Goal: Task Accomplishment & Management: Manage account settings

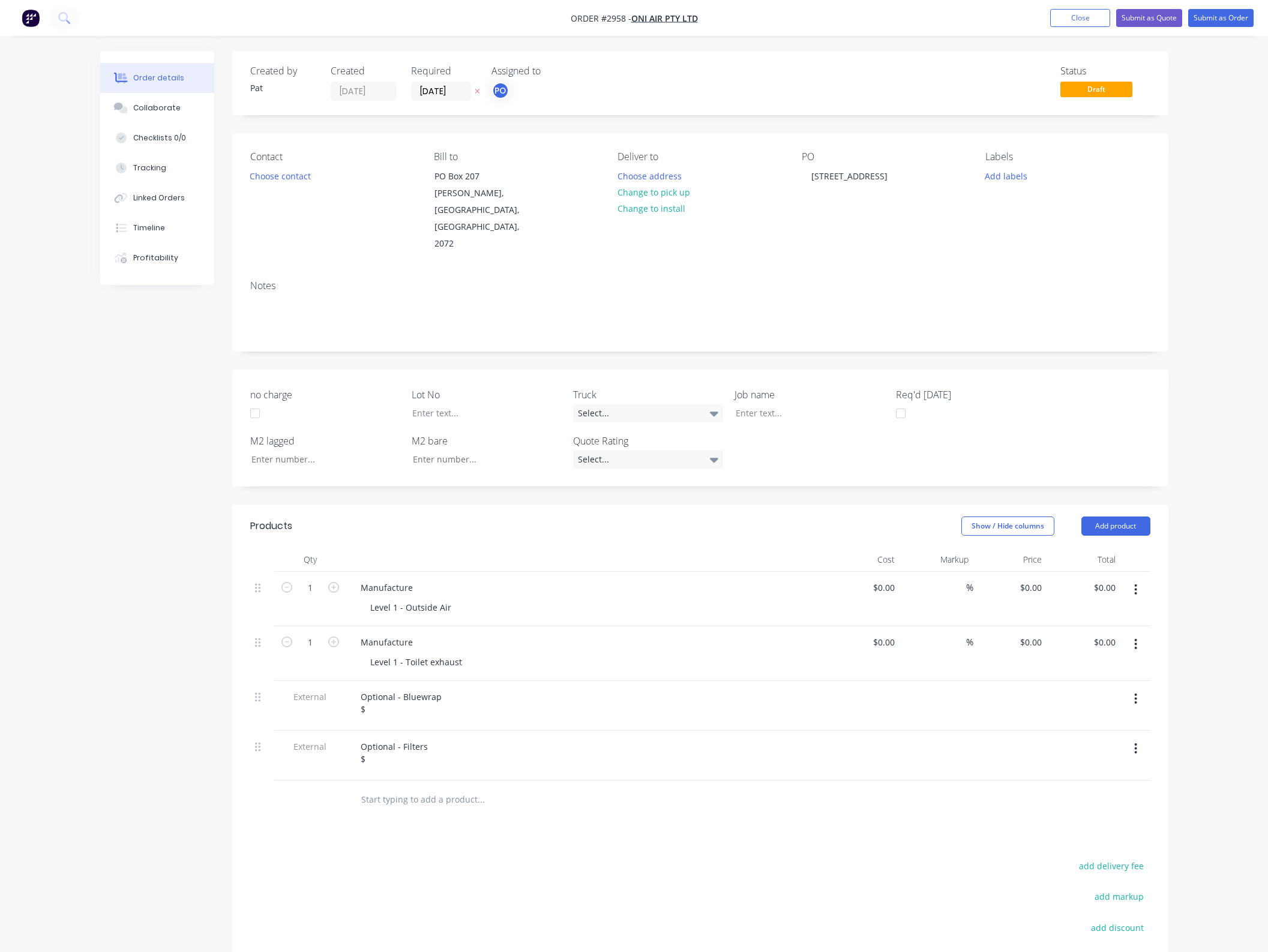
scroll to position [1, 0]
click at [1081, 22] on button "Close" at bounding box center [1080, 17] width 60 height 18
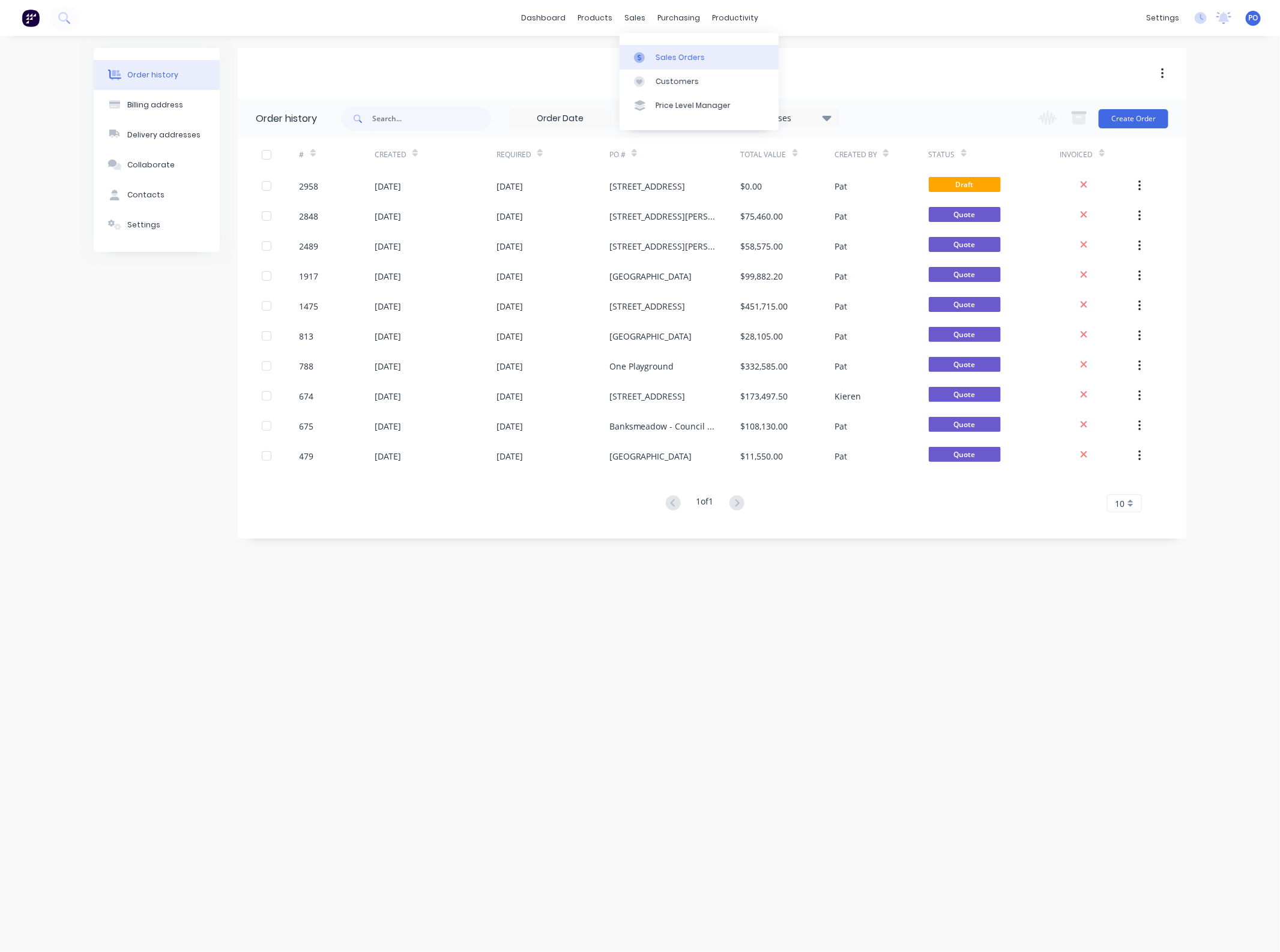
click at [656, 54] on div "Sales Orders" at bounding box center [680, 57] width 49 height 11
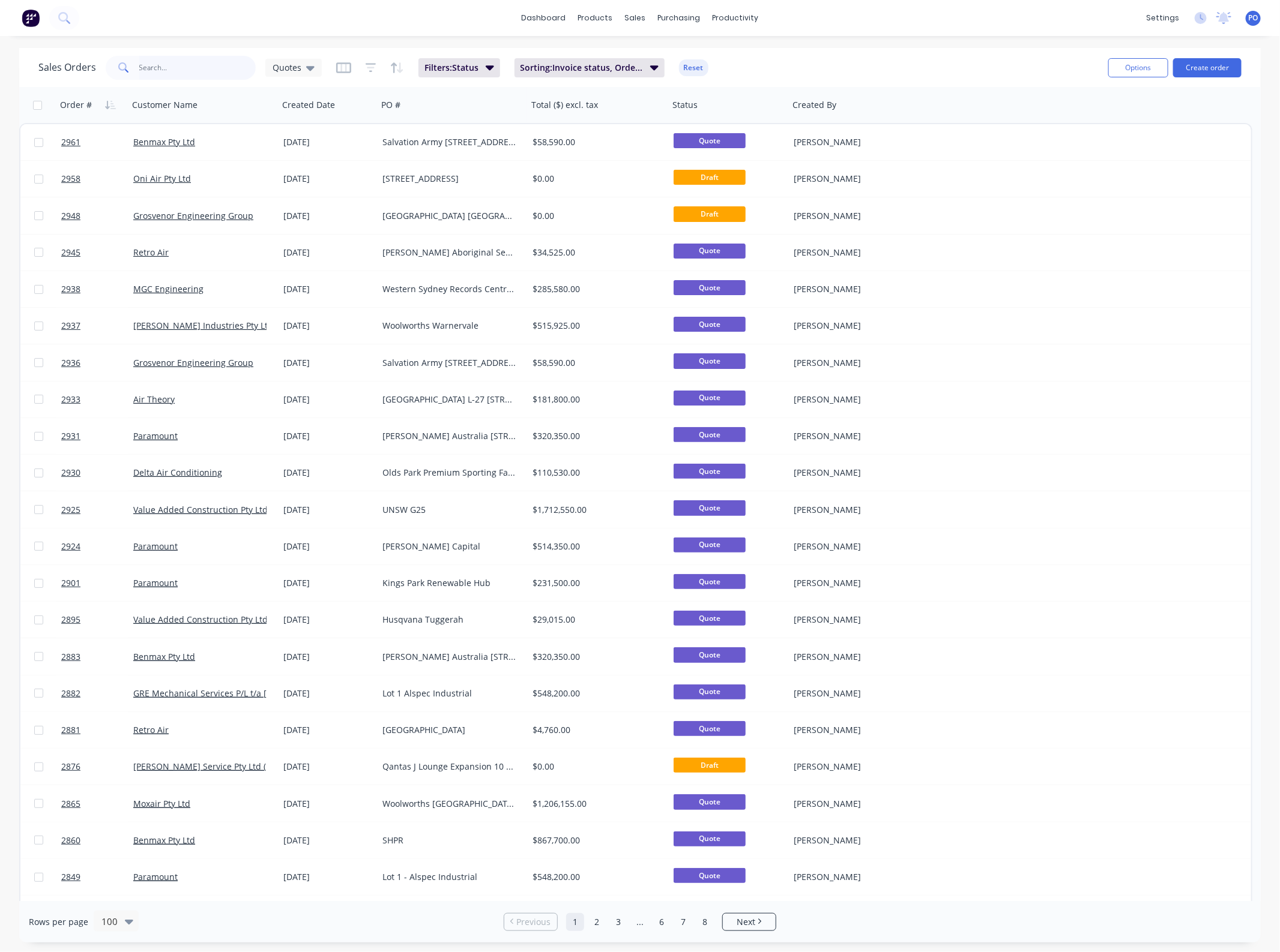
click at [193, 72] on input "text" at bounding box center [197, 67] width 117 height 24
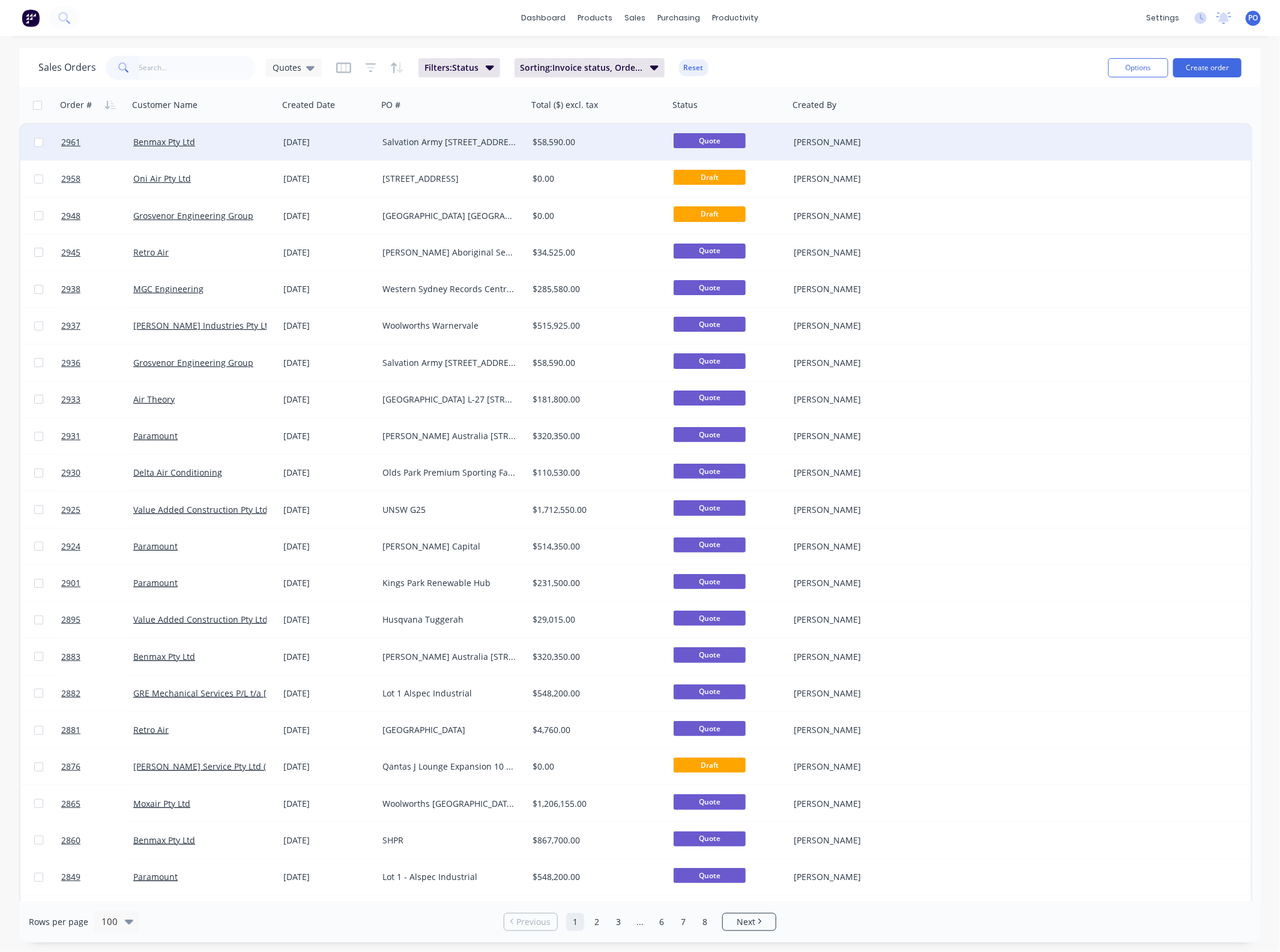
click at [403, 145] on div "Salvation Army [STREET_ADDRESS]" at bounding box center [449, 142] width 133 height 12
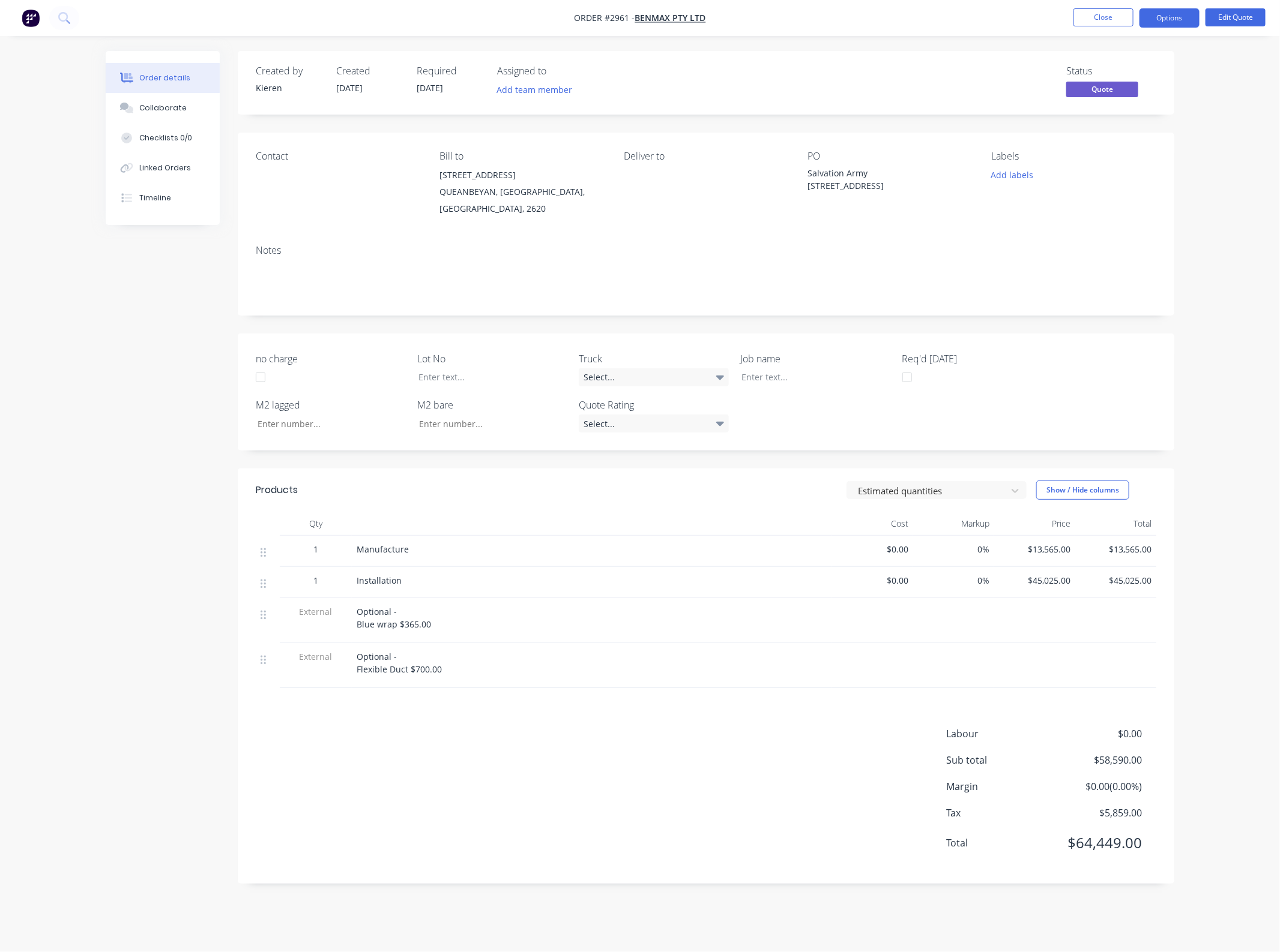
click at [265, 167] on div "Contact" at bounding box center [338, 184] width 165 height 67
click at [1213, 17] on button "Edit Quote" at bounding box center [1235, 17] width 60 height 18
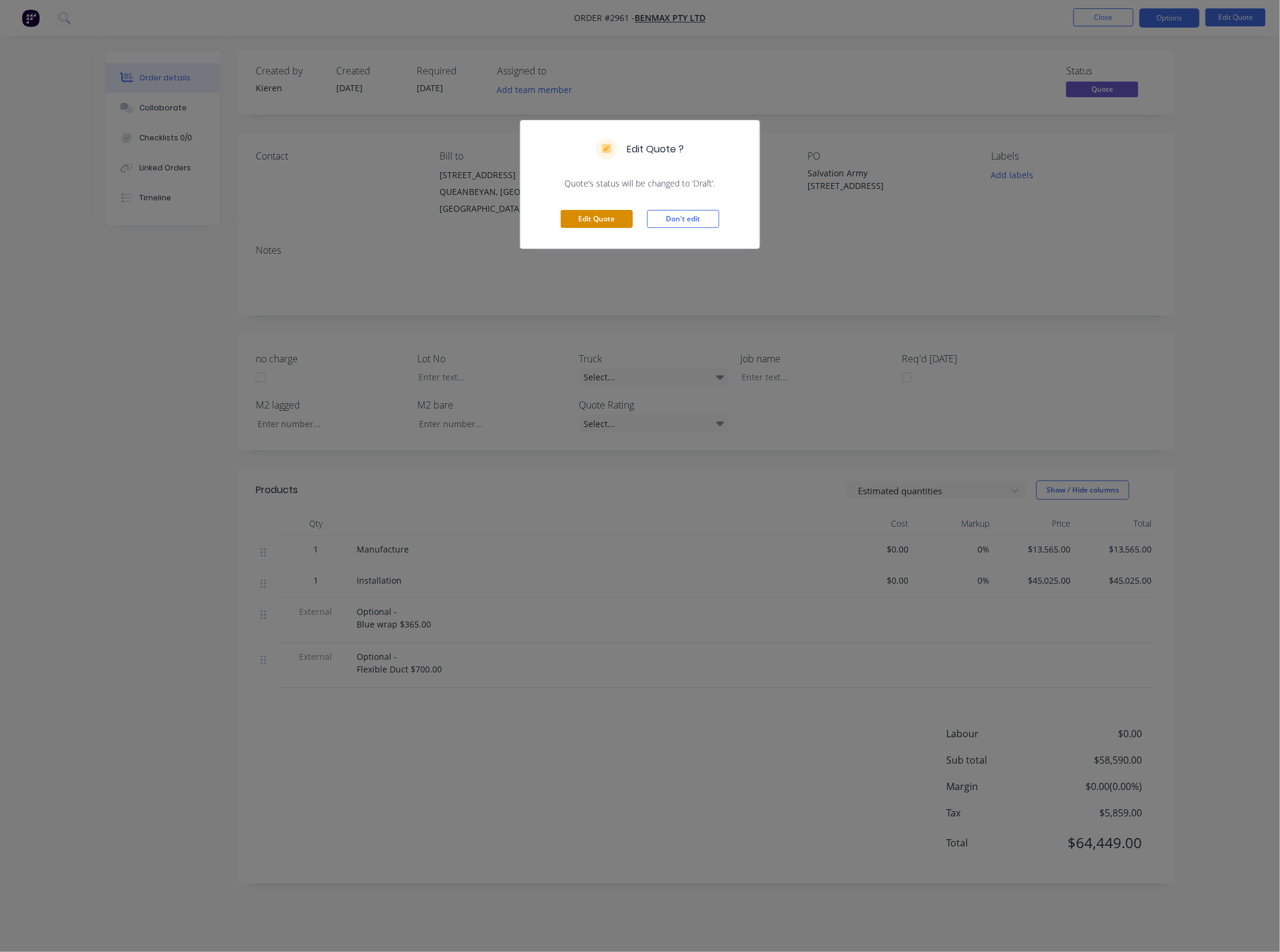
click at [588, 224] on button "Edit Quote" at bounding box center [596, 219] width 72 height 18
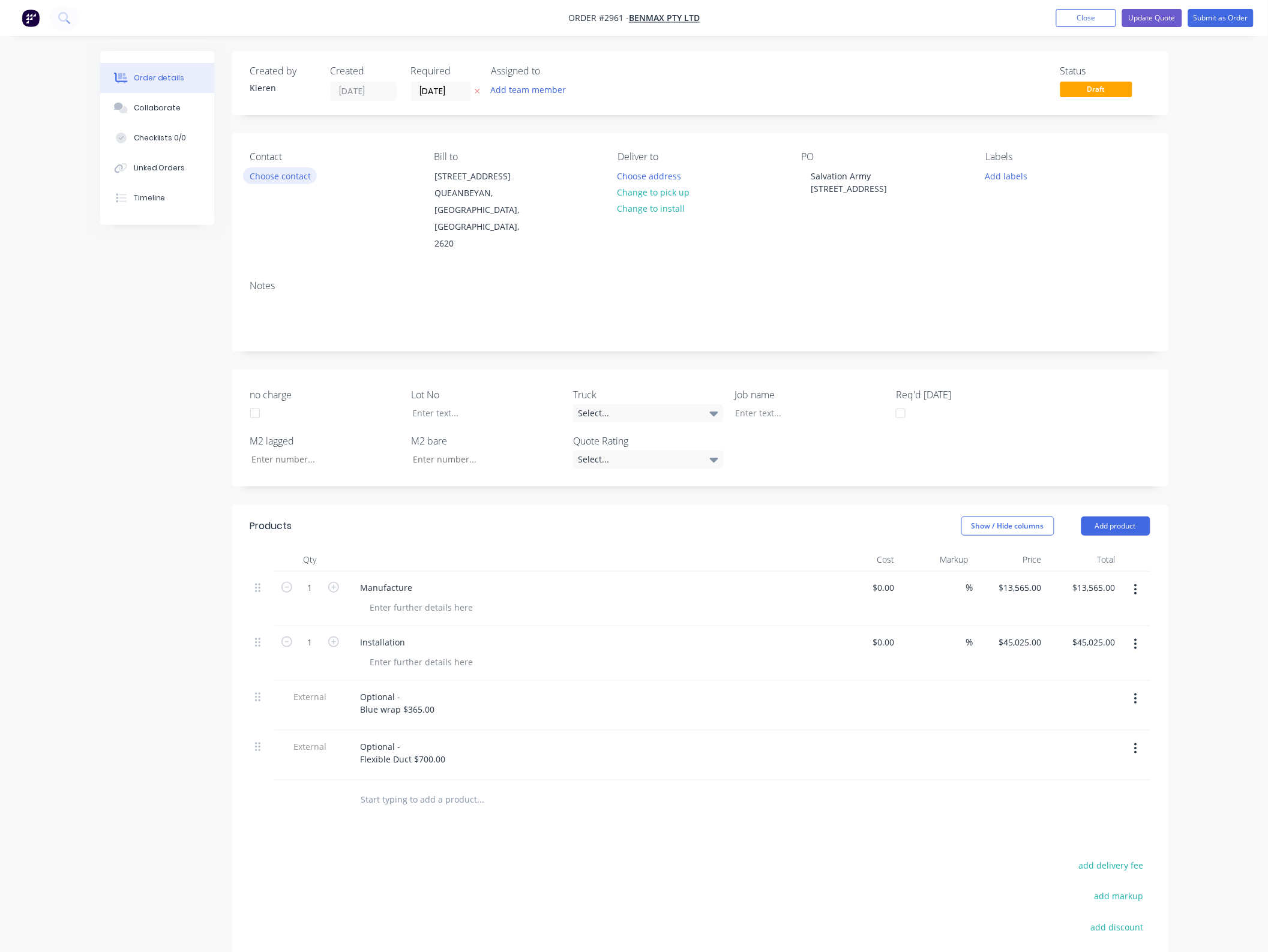
click at [269, 173] on button "Choose contact" at bounding box center [280, 175] width 74 height 16
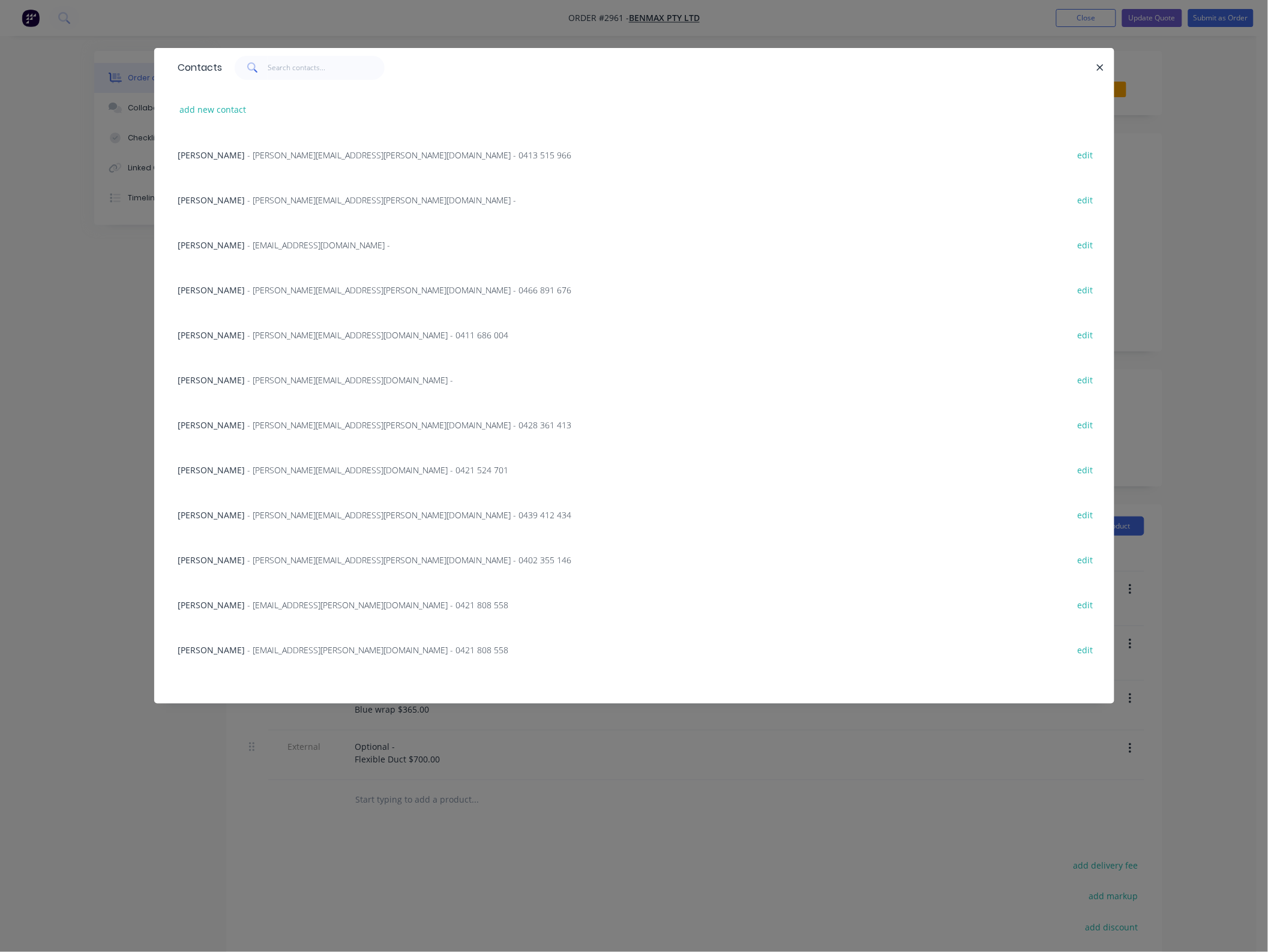
click at [199, 608] on span "[PERSON_NAME]" at bounding box center [212, 605] width 67 height 12
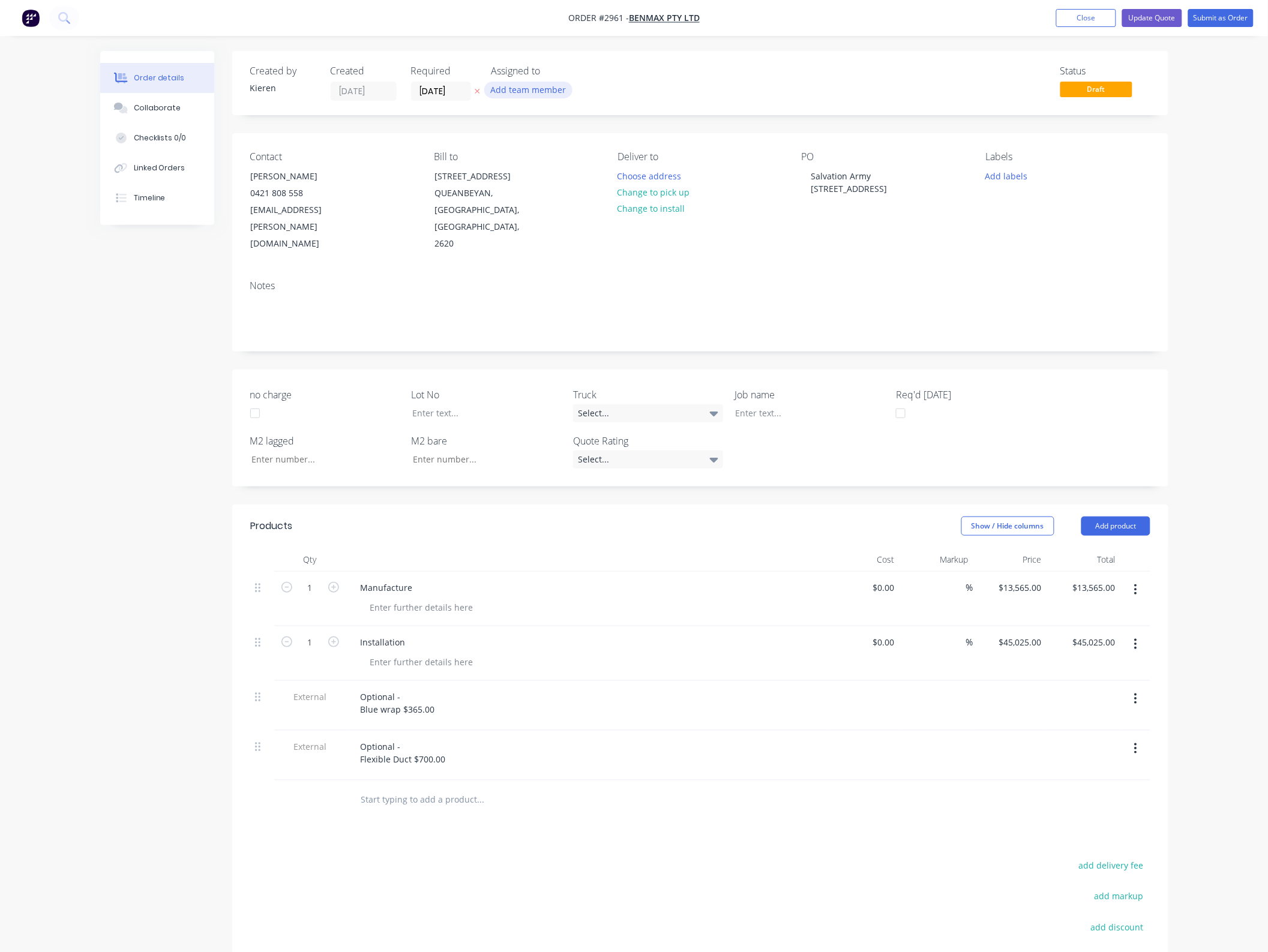
click at [529, 88] on button "Add team member" at bounding box center [529, 90] width 88 height 16
click at [564, 242] on div "[PERSON_NAME]" at bounding box center [588, 241] width 120 height 12
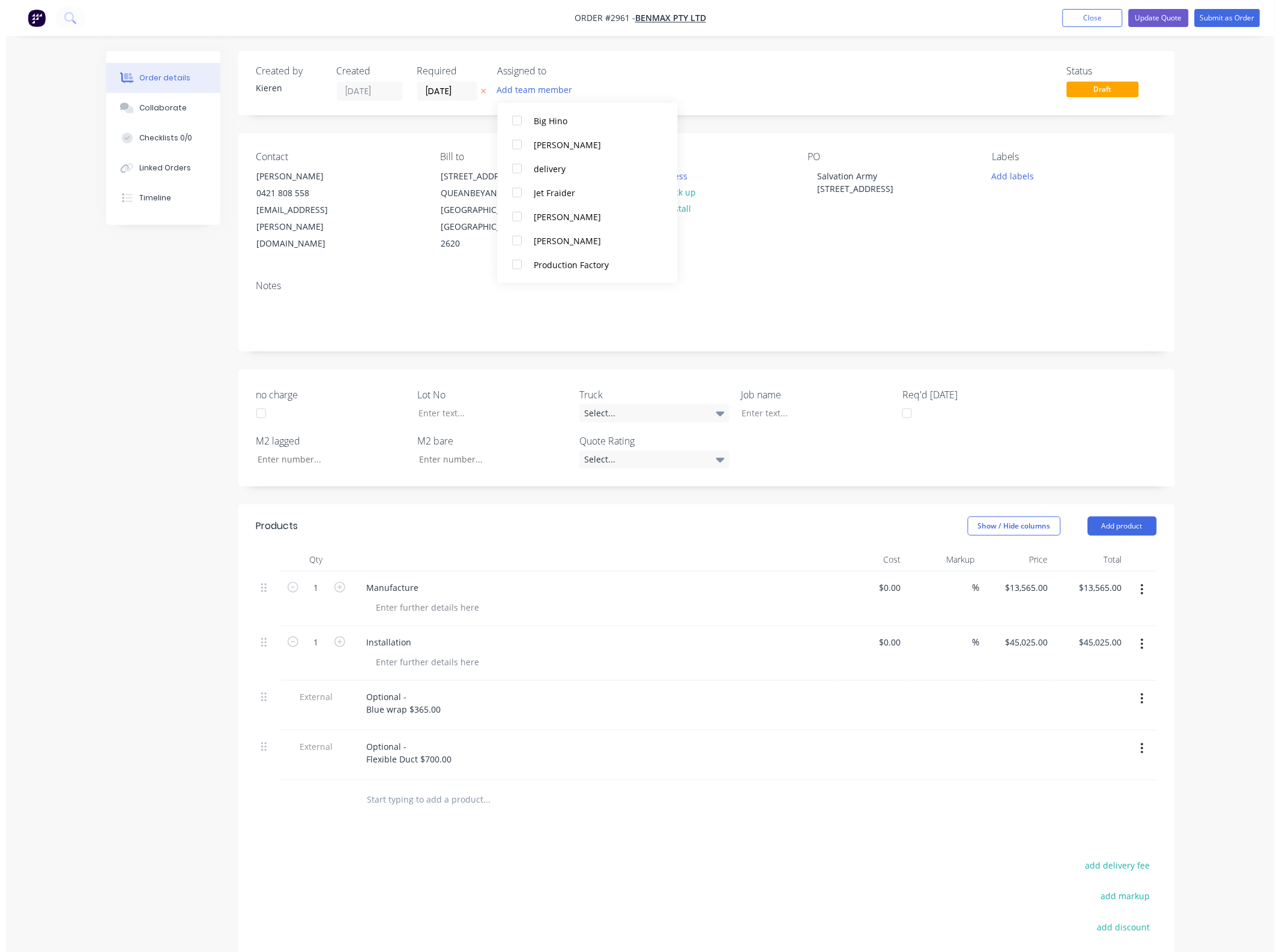
scroll to position [0, 0]
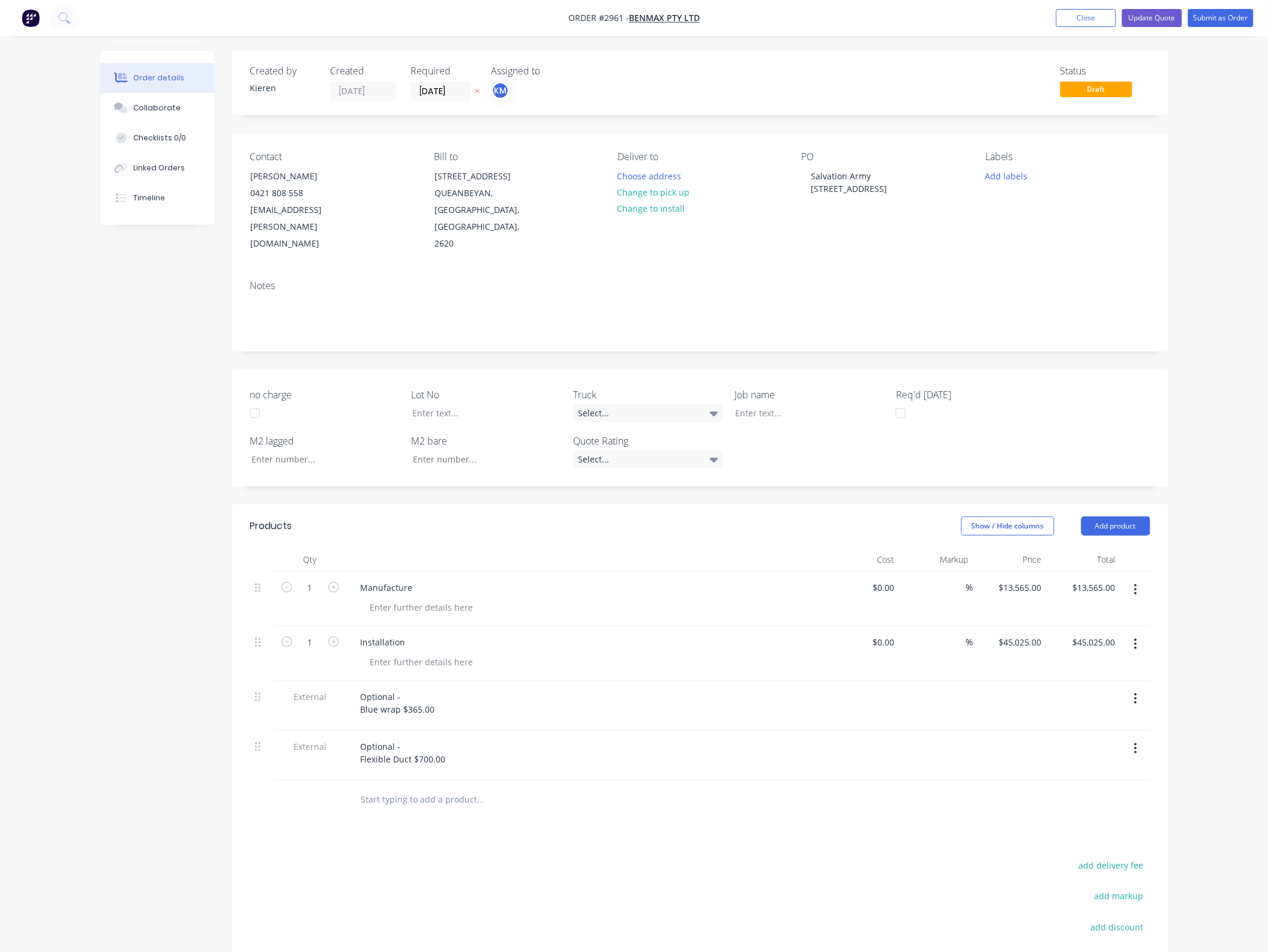
click at [858, 280] on div "Notes" at bounding box center [700, 310] width 936 height 80
click at [1151, 17] on button "Update Quote" at bounding box center [1152, 17] width 60 height 18
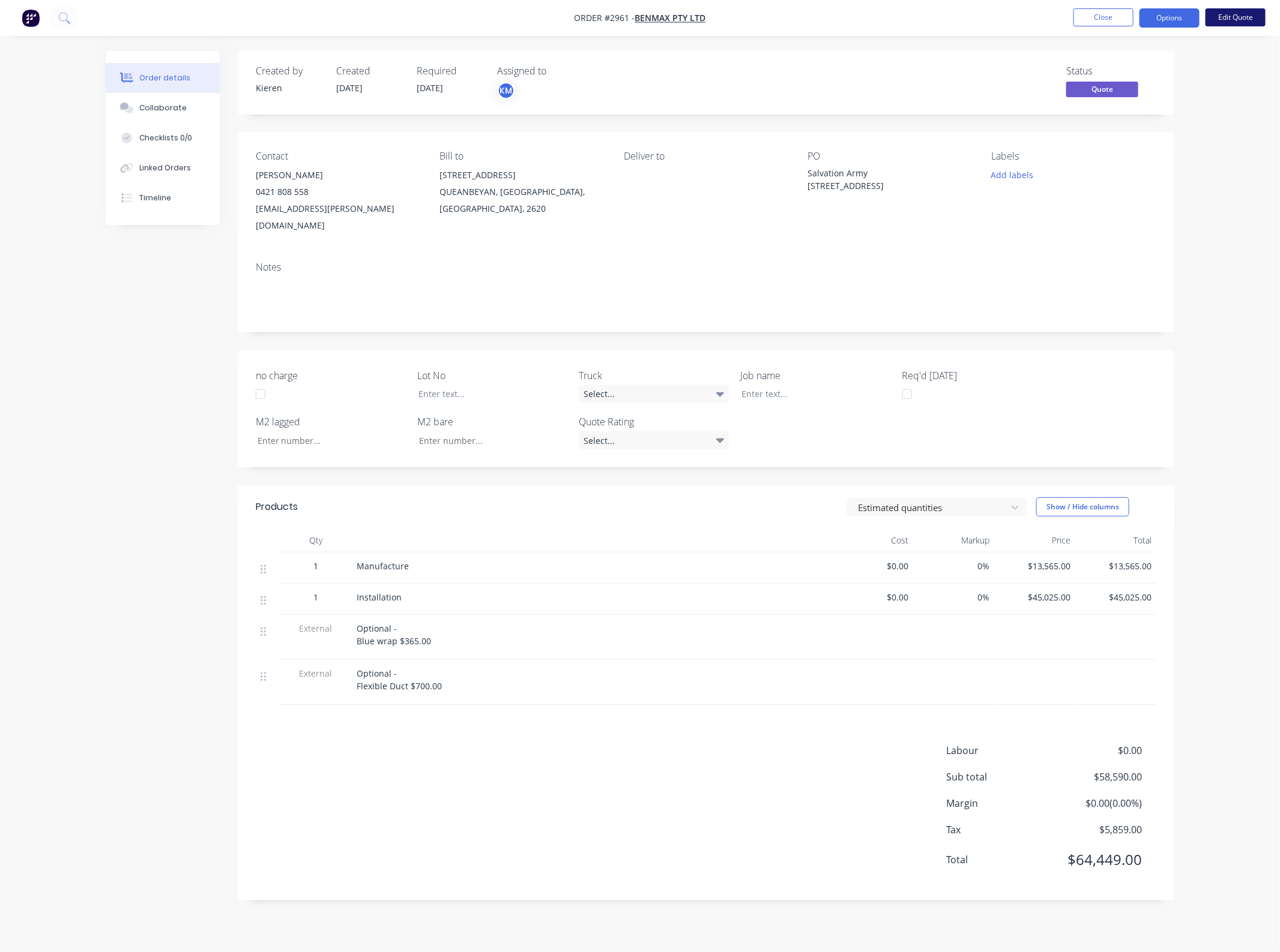
click at [1231, 19] on button "Edit Quote" at bounding box center [1235, 17] width 60 height 18
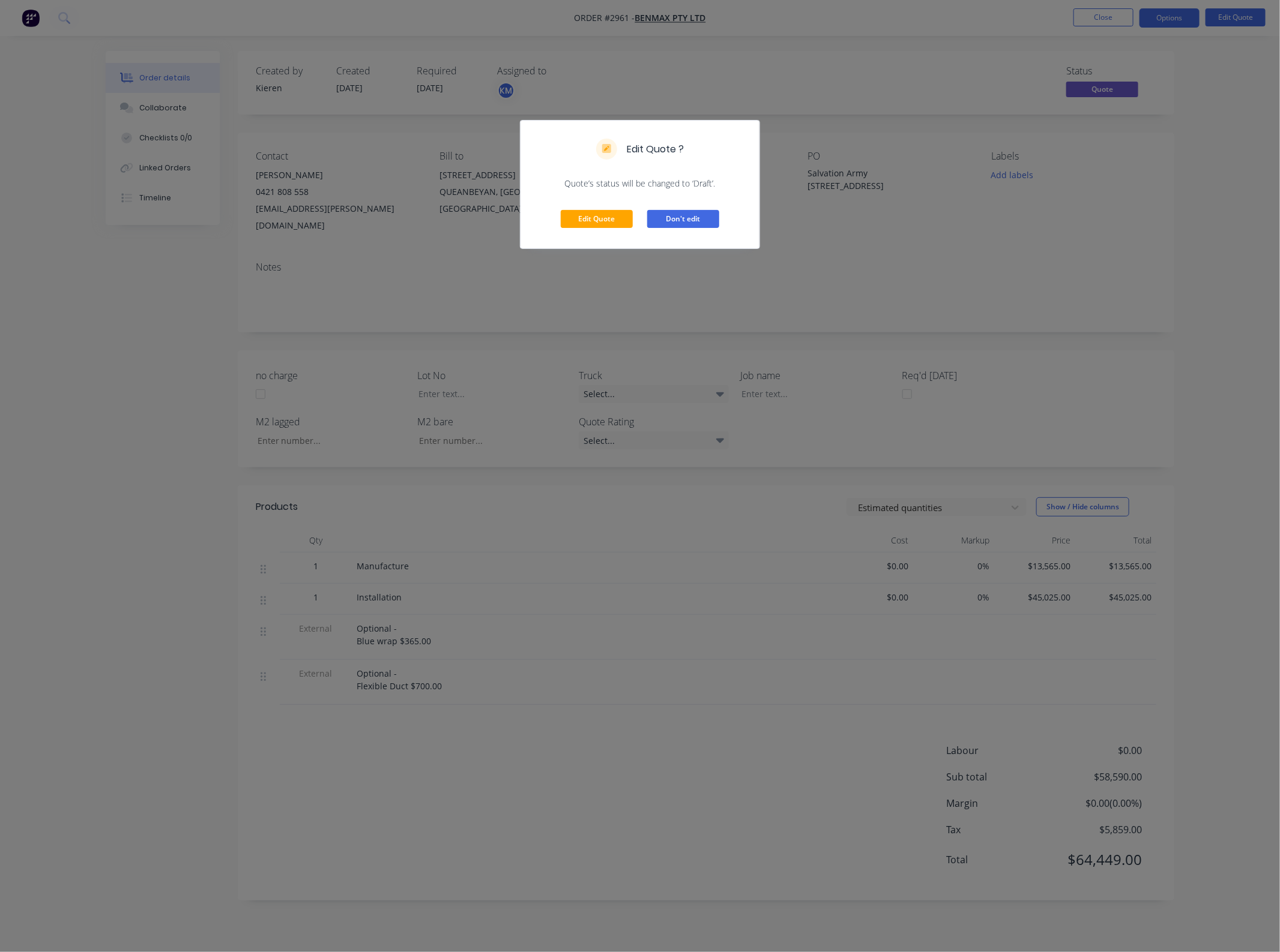
click at [655, 220] on button "Don't edit" at bounding box center [682, 219] width 72 height 18
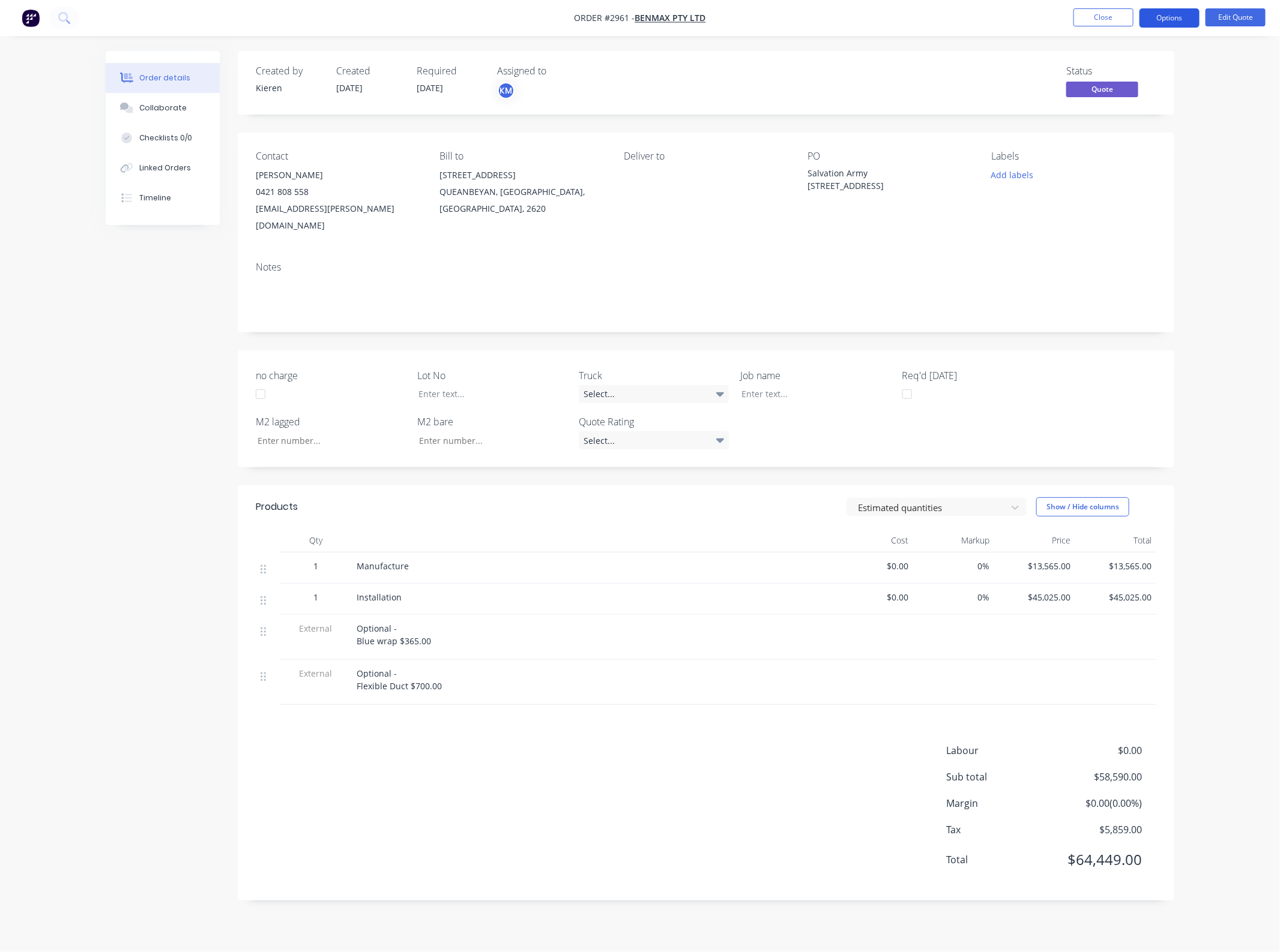
click at [1163, 15] on button "Options" at bounding box center [1169, 18] width 60 height 19
click at [1126, 78] on div "Quote" at bounding box center [1133, 73] width 110 height 17
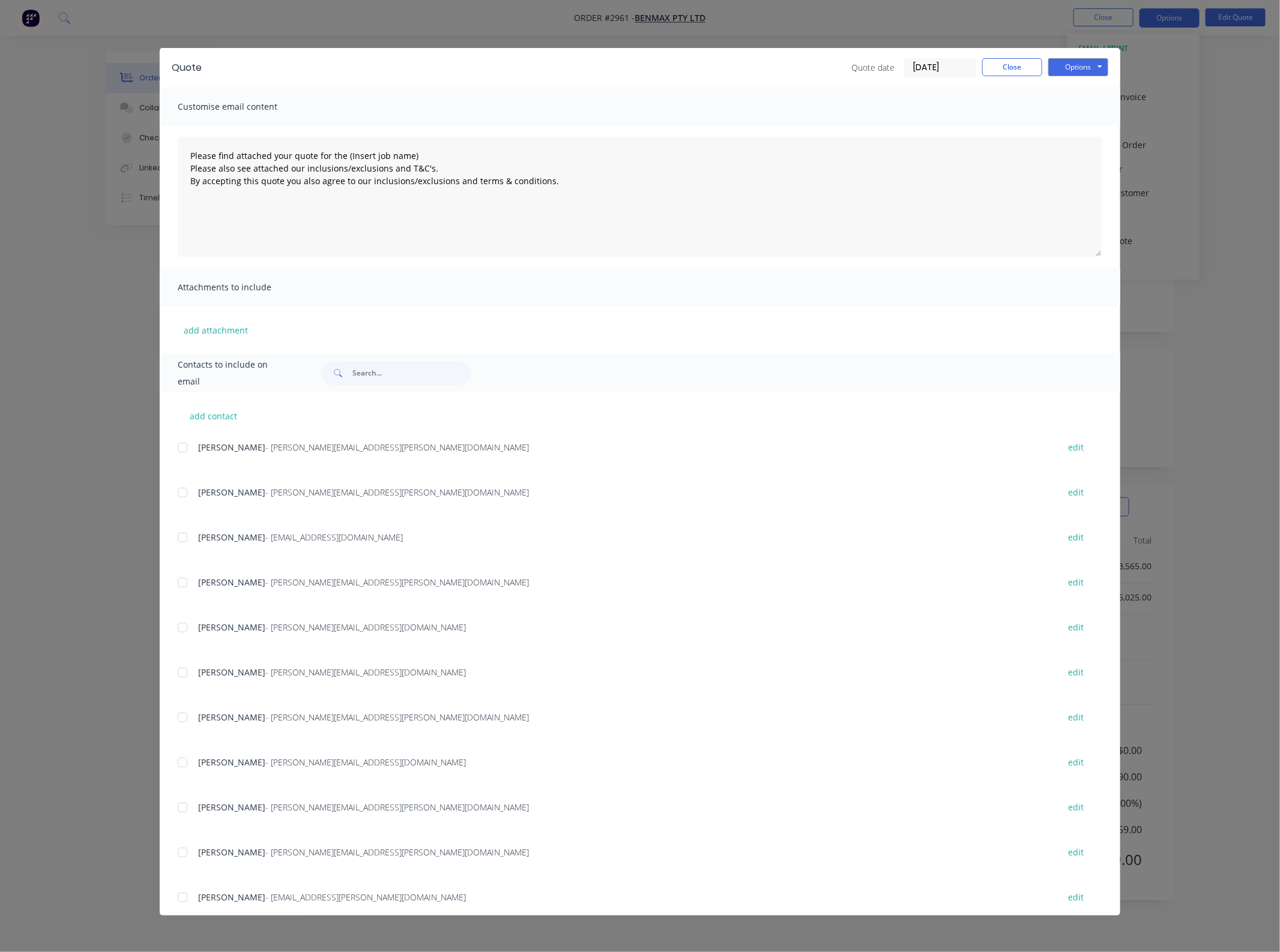
click at [183, 896] on div at bounding box center [182, 898] width 24 height 24
click at [211, 318] on div "add attachment" at bounding box center [640, 330] width 960 height 47
click at [209, 326] on button "add attachment" at bounding box center [215, 330] width 76 height 18
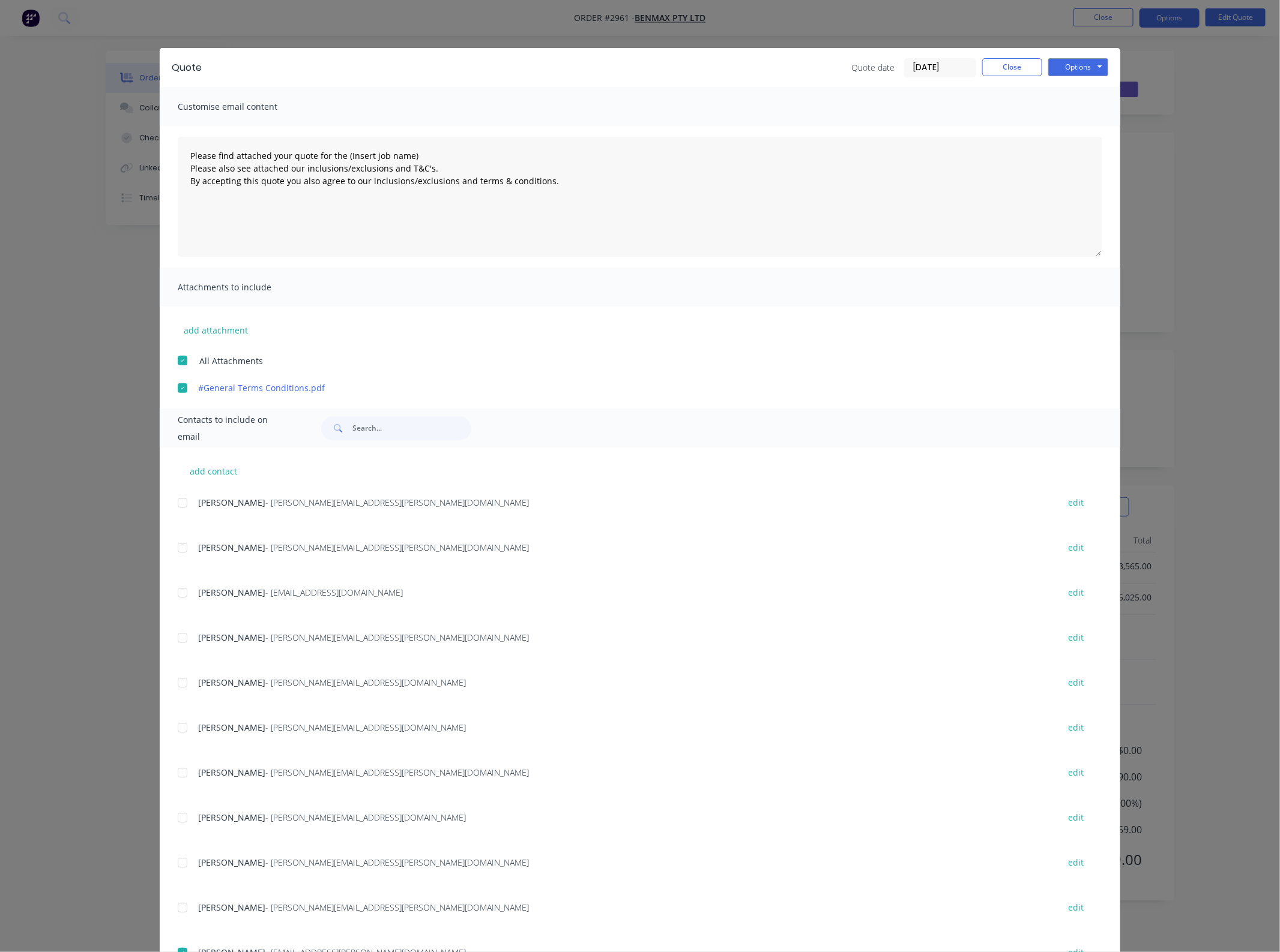
type textarea "Please find attached your quote for the (Insert job name) Please also see attac…"
click at [216, 329] on button "add attachment" at bounding box center [215, 330] width 76 height 18
click at [1079, 75] on div "Options Preview Print Email" at bounding box center [1078, 67] width 60 height 19
click at [211, 331] on button "add attachment" at bounding box center [215, 330] width 76 height 18
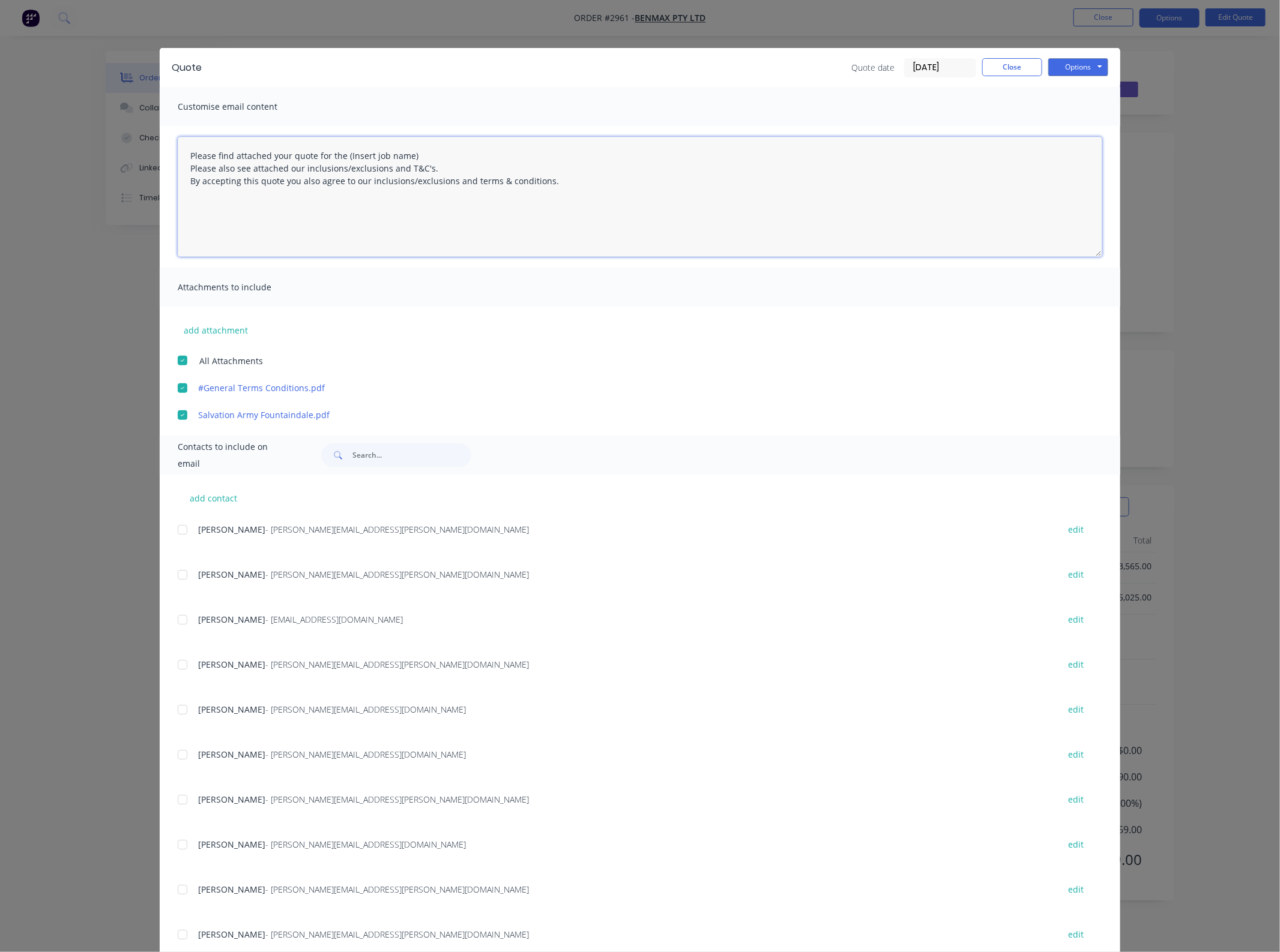
drag, startPoint x: 428, startPoint y: 151, endPoint x: 430, endPoint y: 187, distance: 36.1
click at [337, 153] on textarea "Please find attached your quote for the (Insert job name) Please also see attac…" at bounding box center [640, 197] width 925 height 120
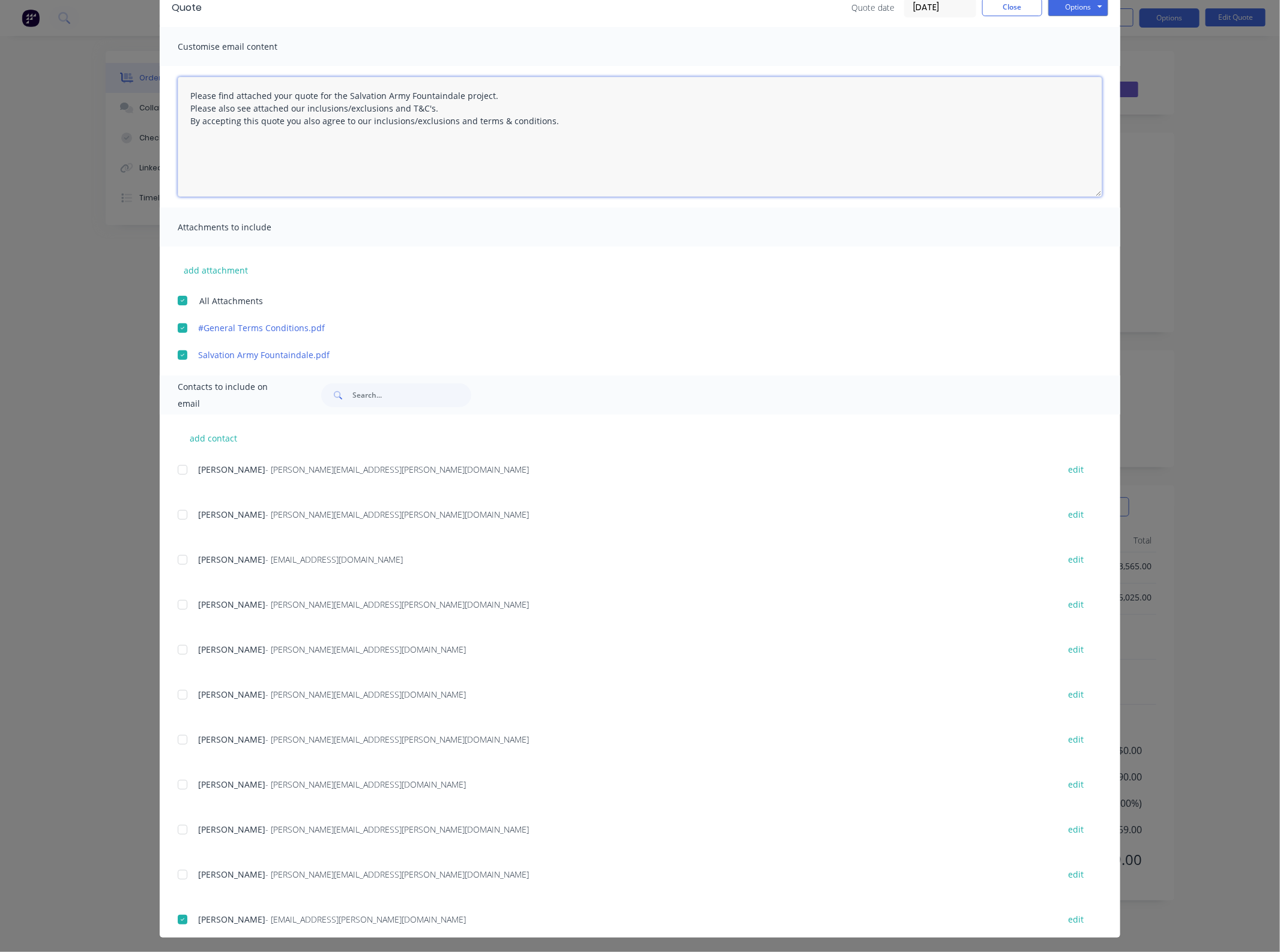
scroll to position [61, 0]
type textarea "Please find attached your quote for the Salvation Army Fountaindale project. Pl…"
click at [1070, 5] on button "Options" at bounding box center [1078, 6] width 60 height 18
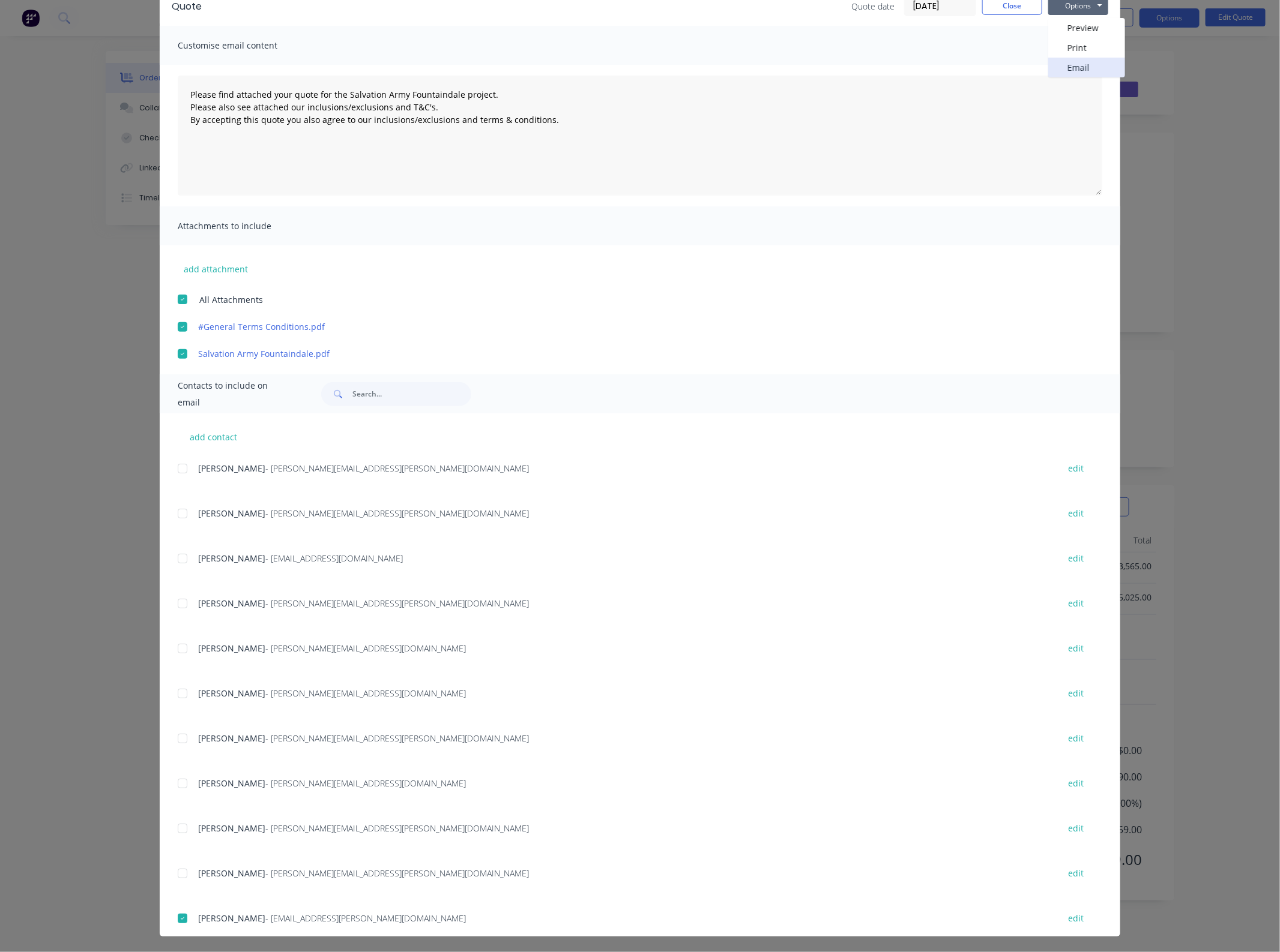
click at [1096, 59] on button "Email" at bounding box center [1086, 67] width 77 height 20
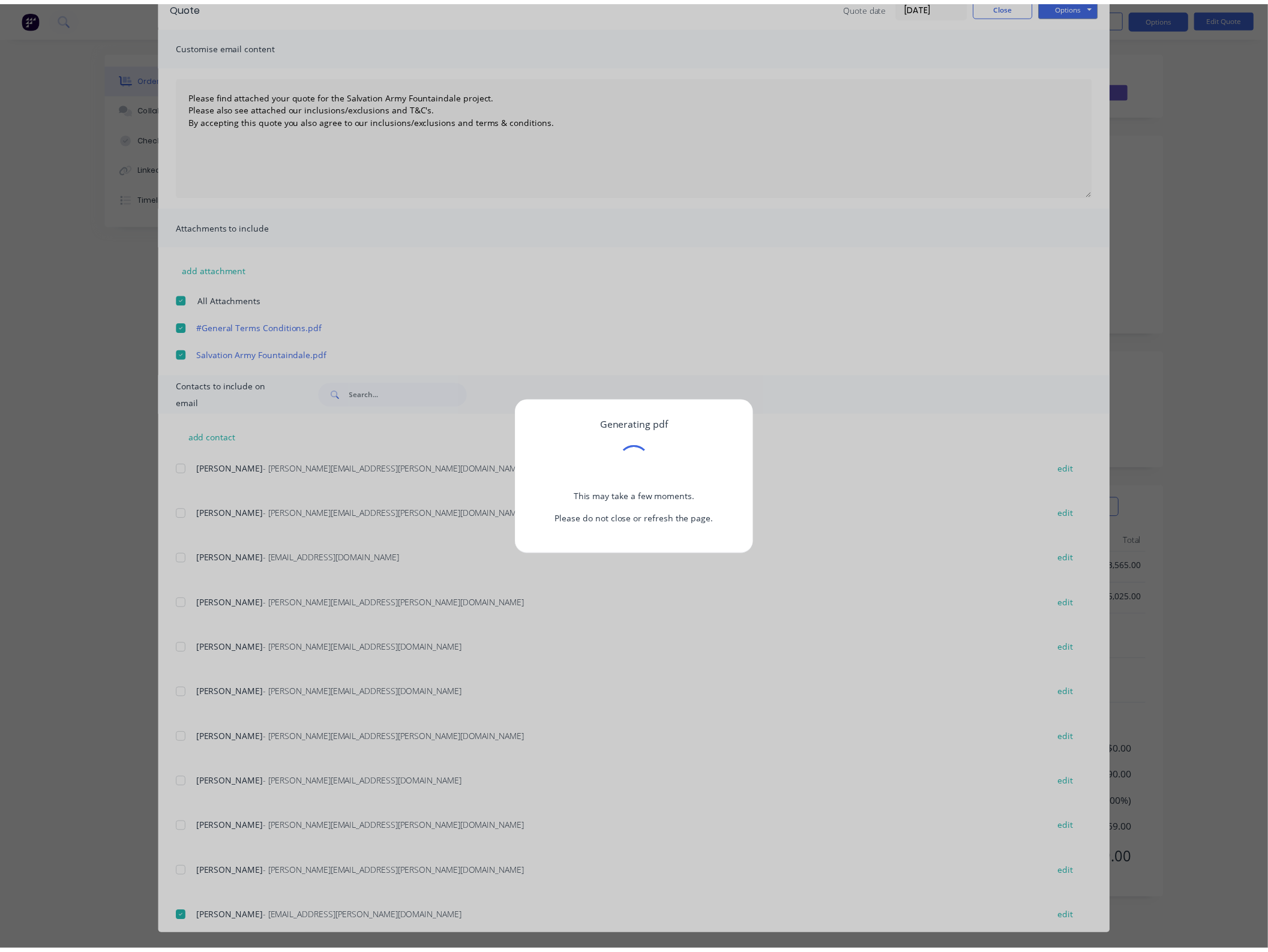
scroll to position [0, 0]
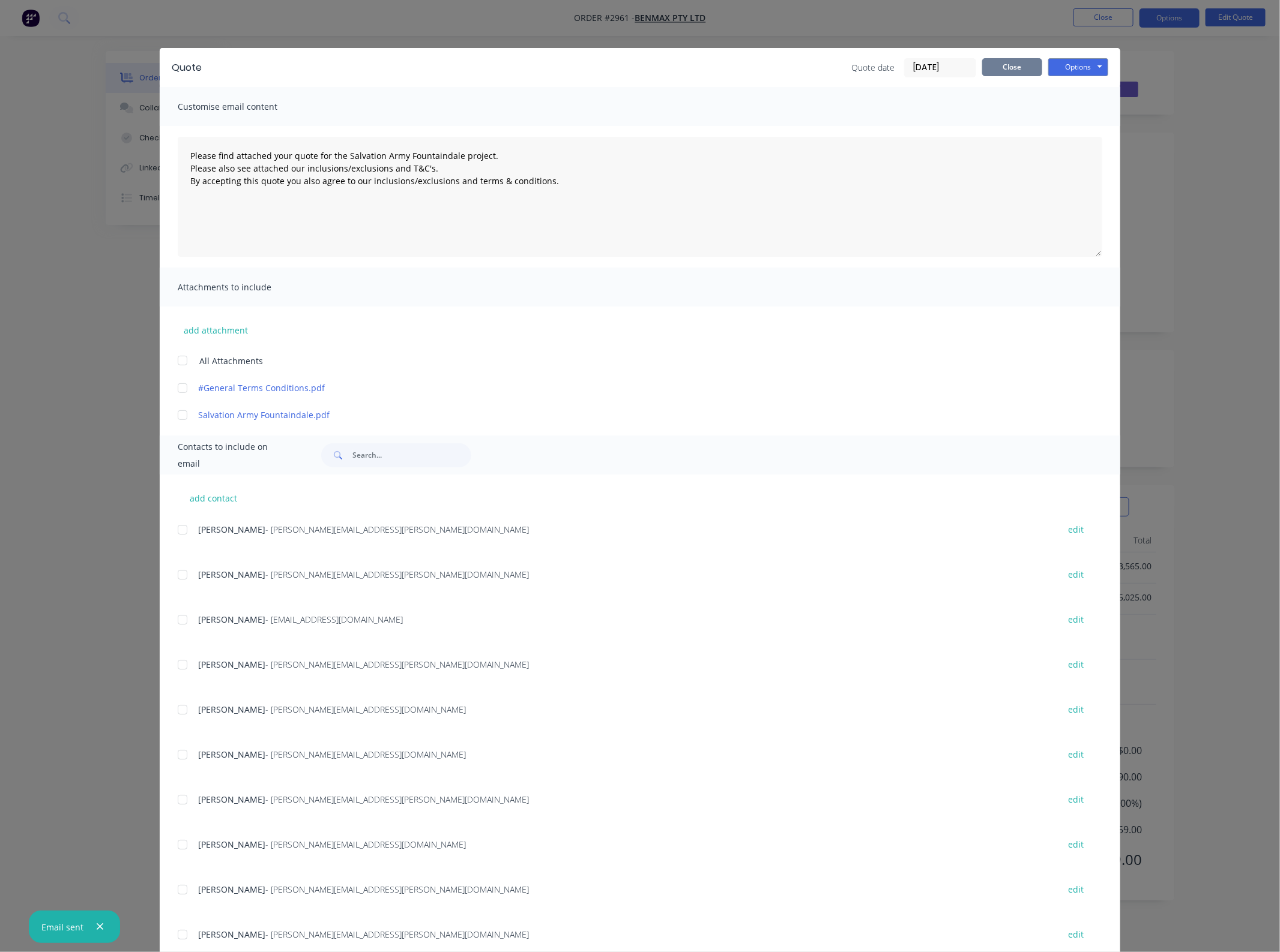
click at [1024, 67] on button "Close" at bounding box center [1012, 67] width 60 height 18
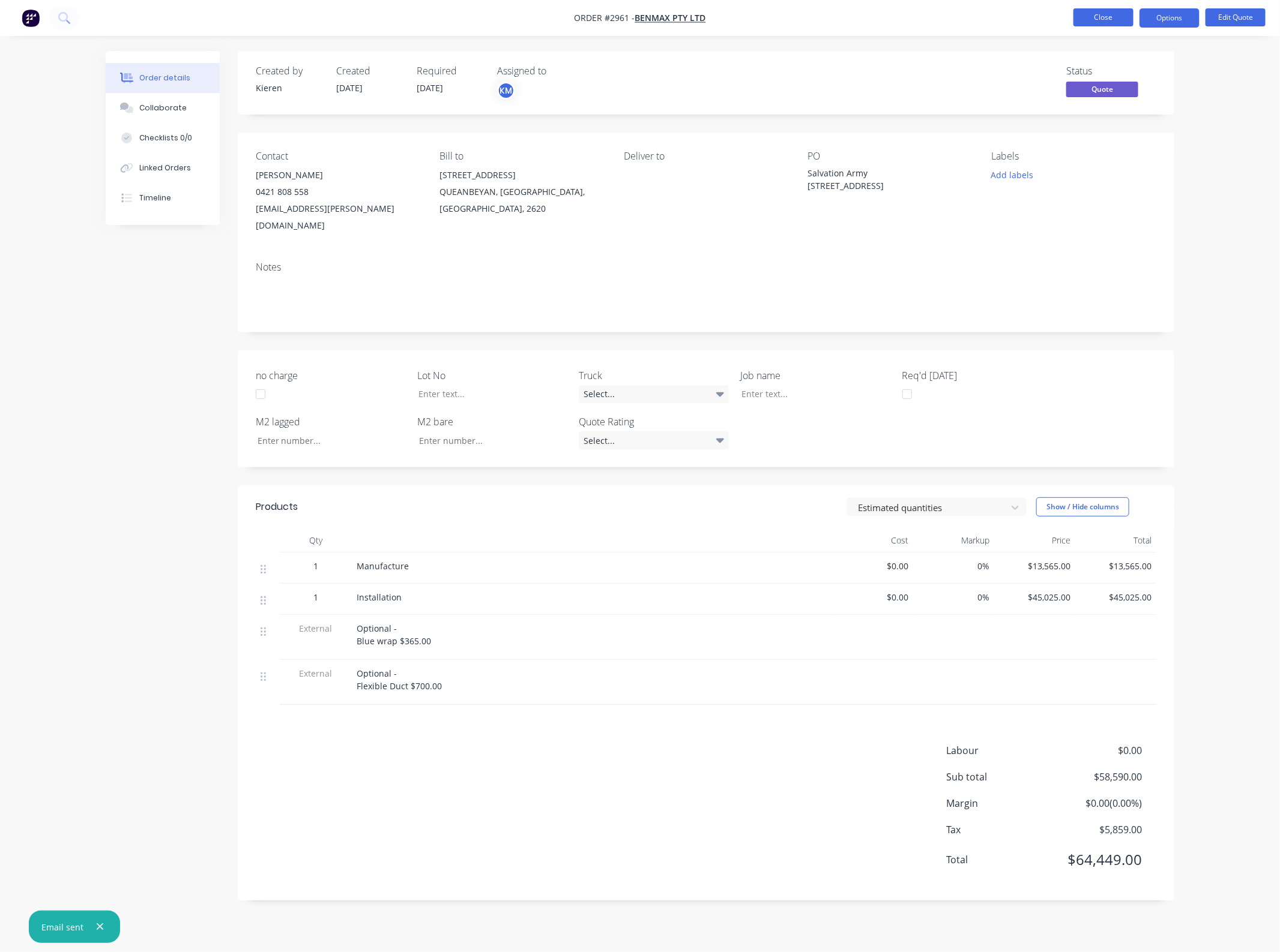
click at [1105, 18] on button "Close" at bounding box center [1103, 17] width 60 height 18
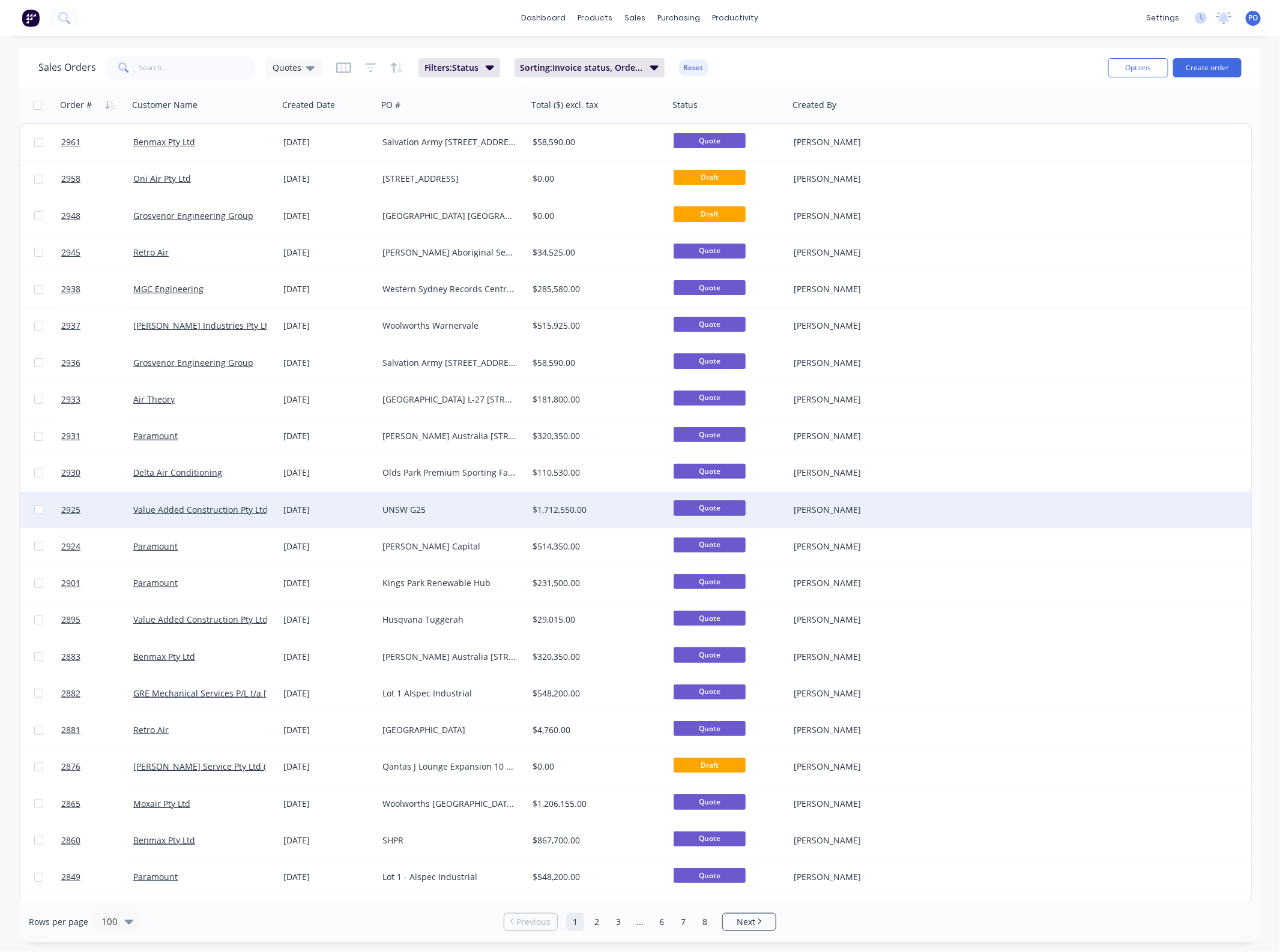
click at [348, 512] on div "[DATE]" at bounding box center [328, 510] width 89 height 12
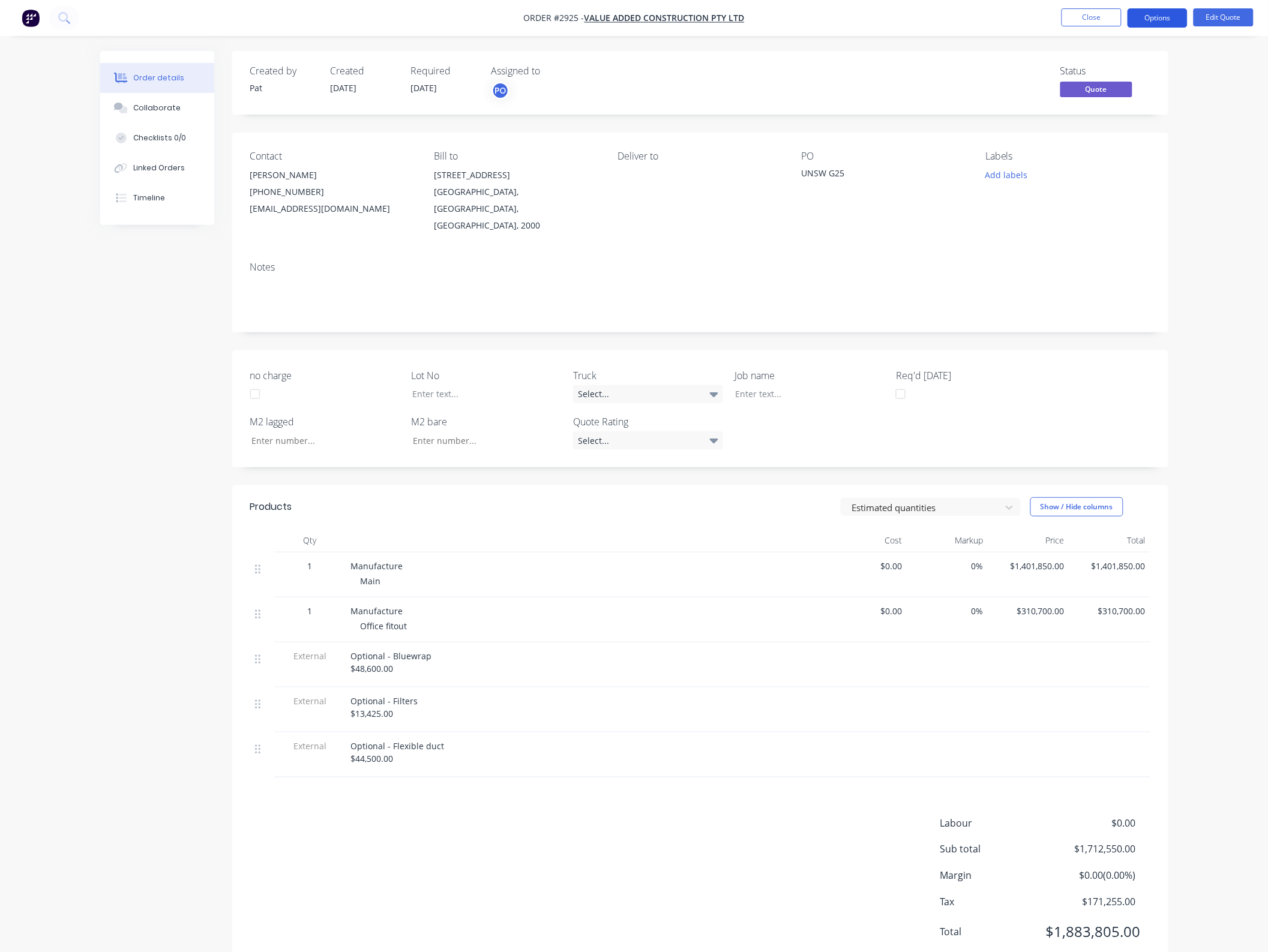
click at [1150, 22] on button "Options" at bounding box center [1157, 18] width 60 height 19
click at [1225, 22] on button "Edit Quote" at bounding box center [1223, 17] width 60 height 18
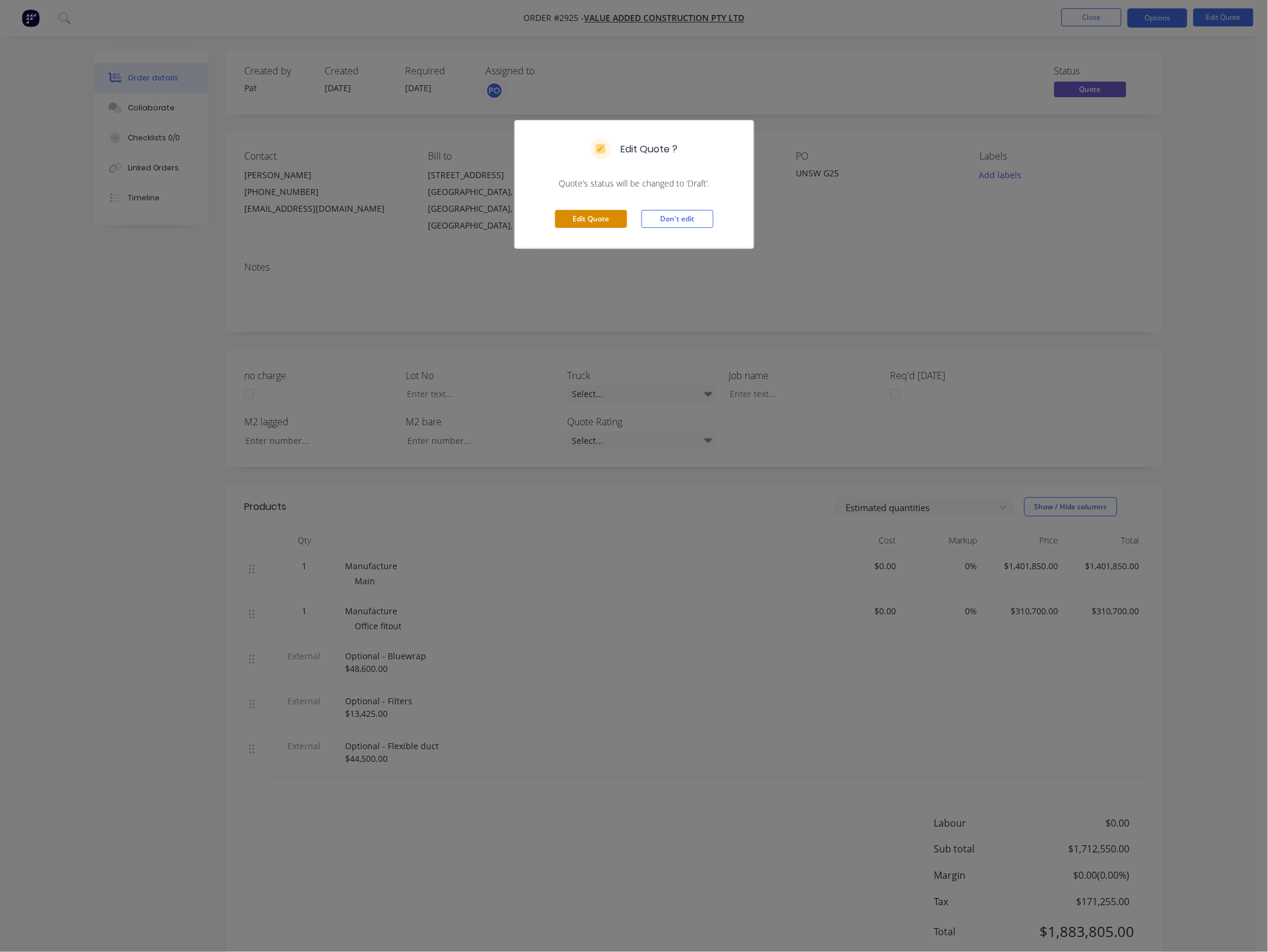
click at [594, 221] on button "Edit Quote" at bounding box center [591, 219] width 72 height 18
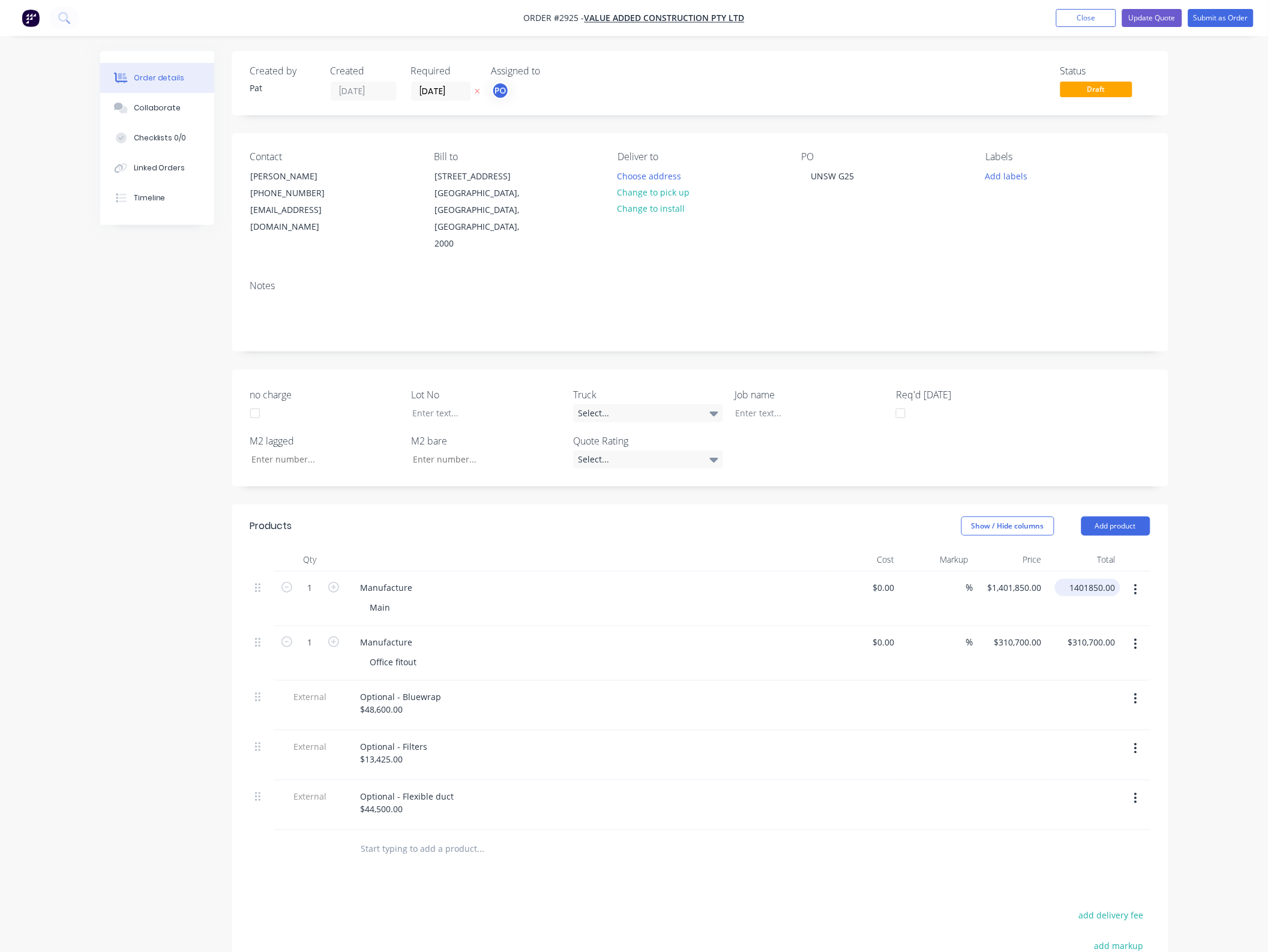
click at [1082, 579] on input "1401850.00" at bounding box center [1090, 588] width 61 height 17
type input "1335200"
type input "$1,335,200.00"
click at [1217, 644] on div "Order details Collaborate Checklists 0/0 Linked Orders Timeline Order details C…" at bounding box center [634, 587] width 1268 height 1175
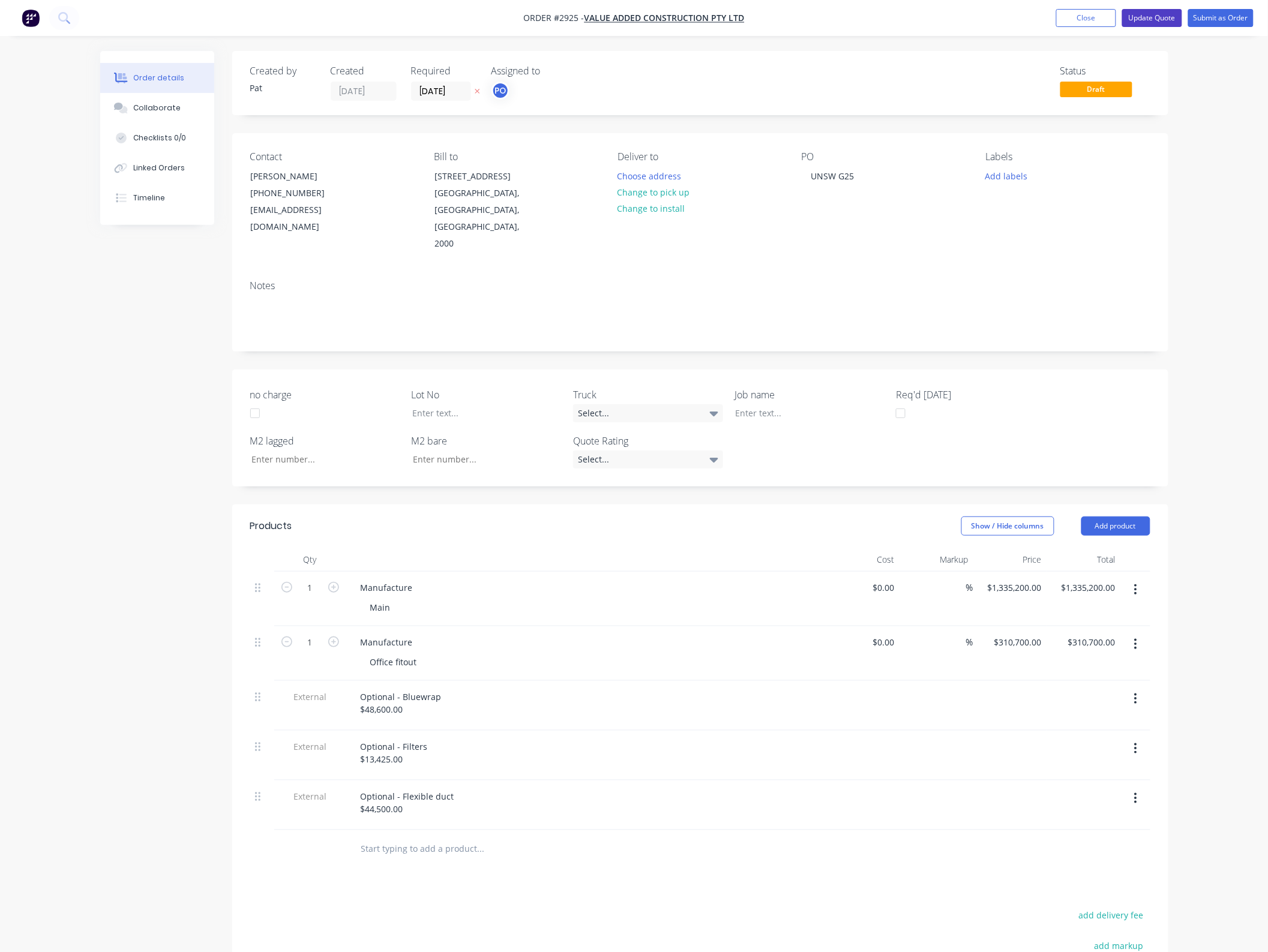
click at [1165, 16] on button "Update Quote" at bounding box center [1152, 17] width 60 height 18
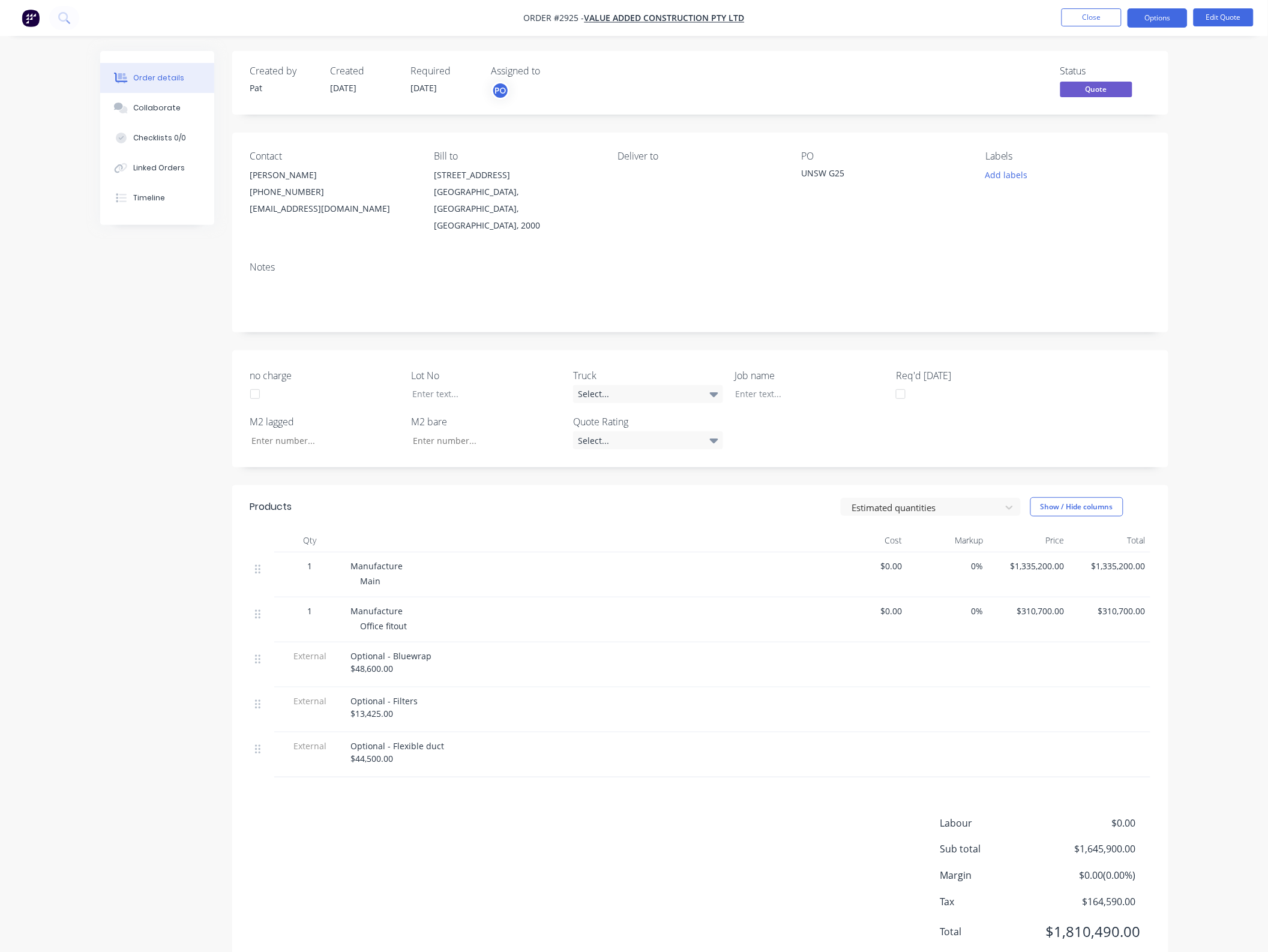
drag, startPoint x: 1138, startPoint y: 16, endPoint x: 1147, endPoint y: 30, distance: 16.6
click at [1139, 16] on button "Options" at bounding box center [1157, 18] width 60 height 19
click at [1114, 69] on div "Quote" at bounding box center [1122, 73] width 110 height 17
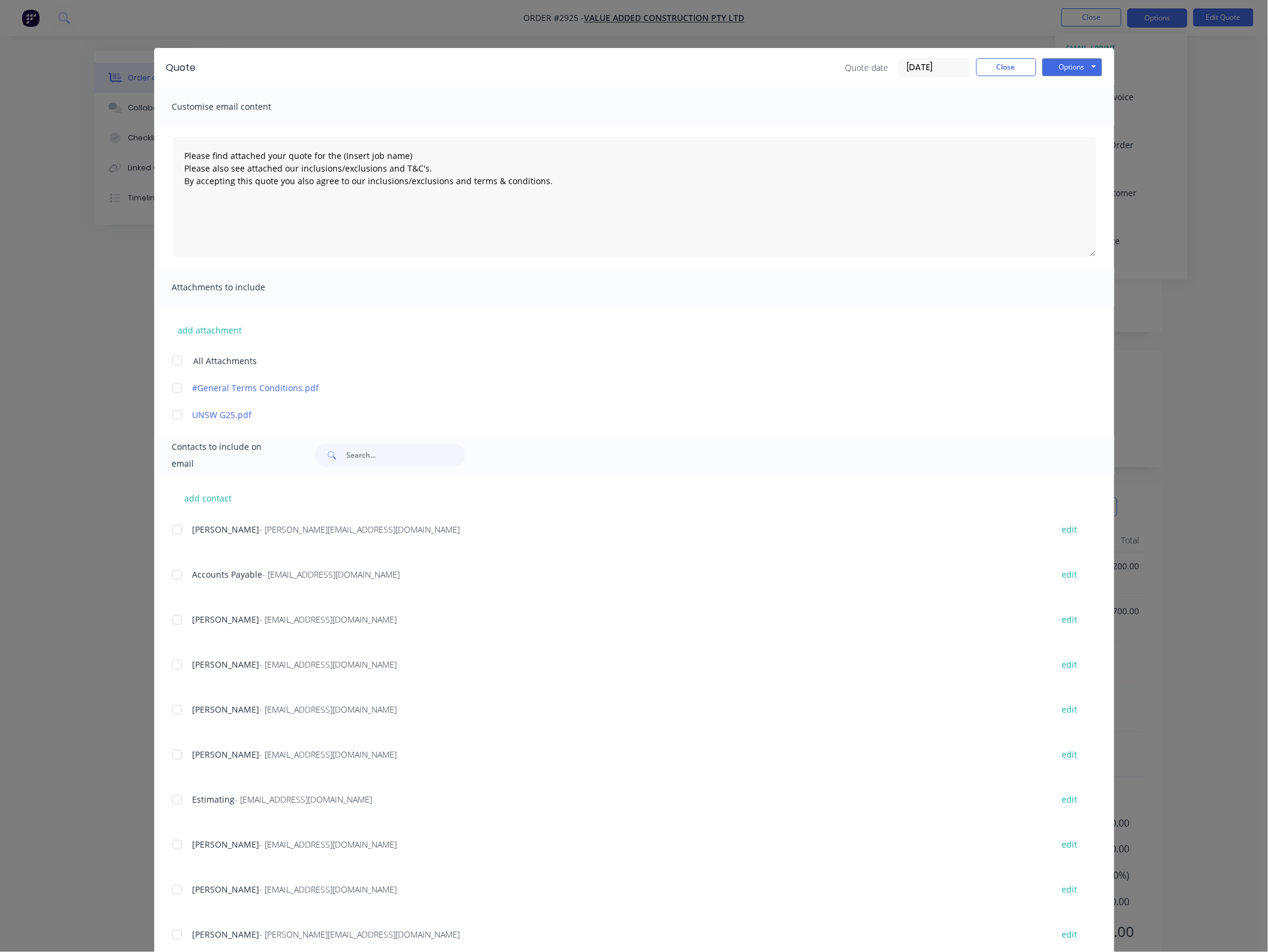
click at [165, 362] on div at bounding box center [177, 360] width 24 height 24
click at [168, 363] on div at bounding box center [177, 360] width 24 height 24
click at [279, 155] on textarea "Please find attached your quote for the (Insert job name) Please also see attac…" at bounding box center [634, 197] width 924 height 120
drag, startPoint x: 418, startPoint y: 155, endPoint x: 364, endPoint y: 154, distance: 54.0
click at [364, 154] on textarea "Please find attached your revised quote for the (Insert job name) Please also s…" at bounding box center [634, 197] width 924 height 120
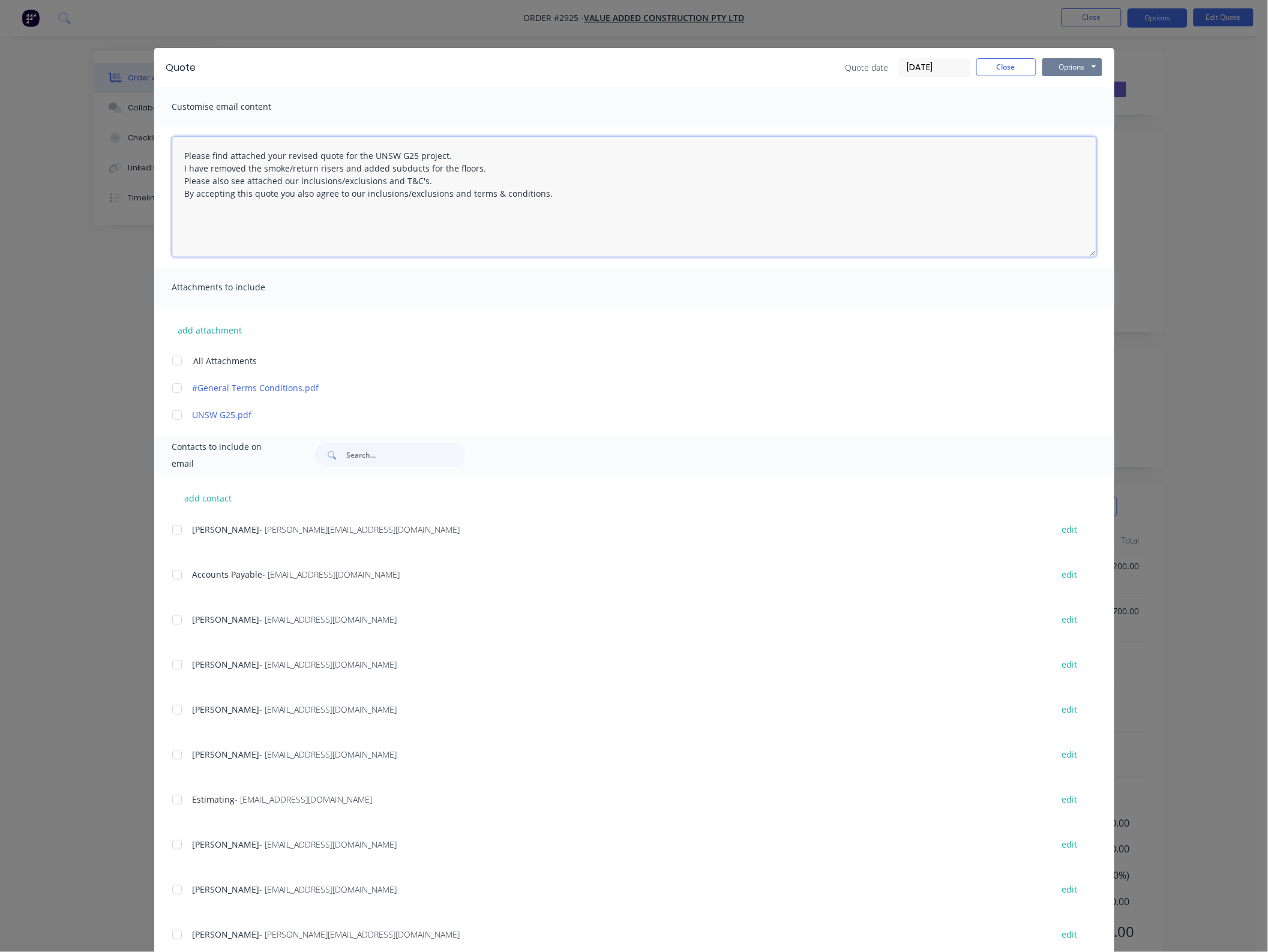
type textarea "Please find attached your revised quote for the UNSW G25 project. I have remove…"
click at [1095, 71] on button "Options" at bounding box center [1072, 67] width 60 height 18
click at [177, 623] on div at bounding box center [177, 619] width 24 height 24
click at [174, 532] on div at bounding box center [177, 529] width 24 height 24
click at [1073, 62] on button "Options" at bounding box center [1072, 67] width 60 height 18
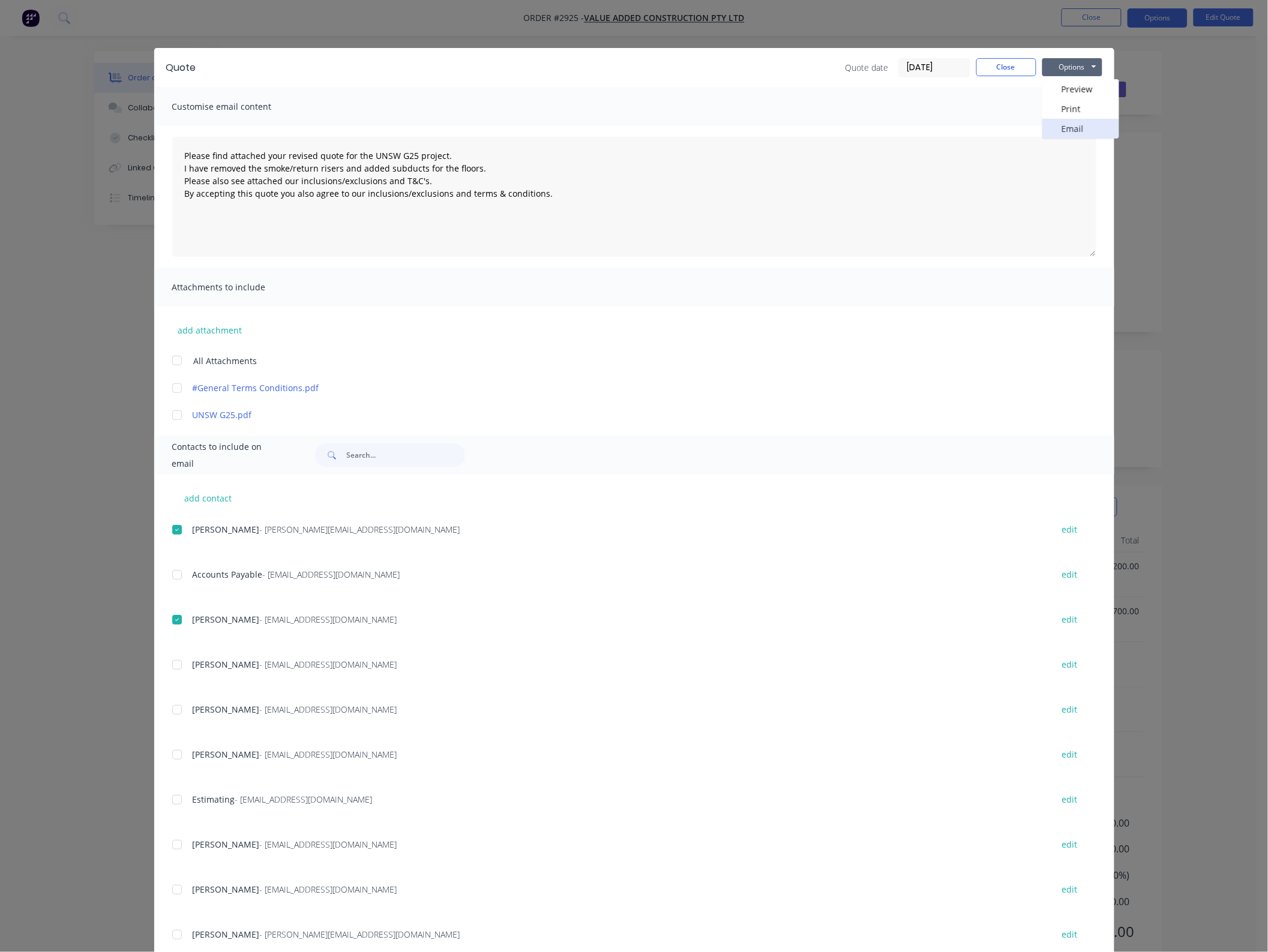
click at [1080, 125] on button "Email" at bounding box center [1081, 128] width 77 height 20
click at [1011, 70] on button "Close" at bounding box center [1006, 67] width 60 height 18
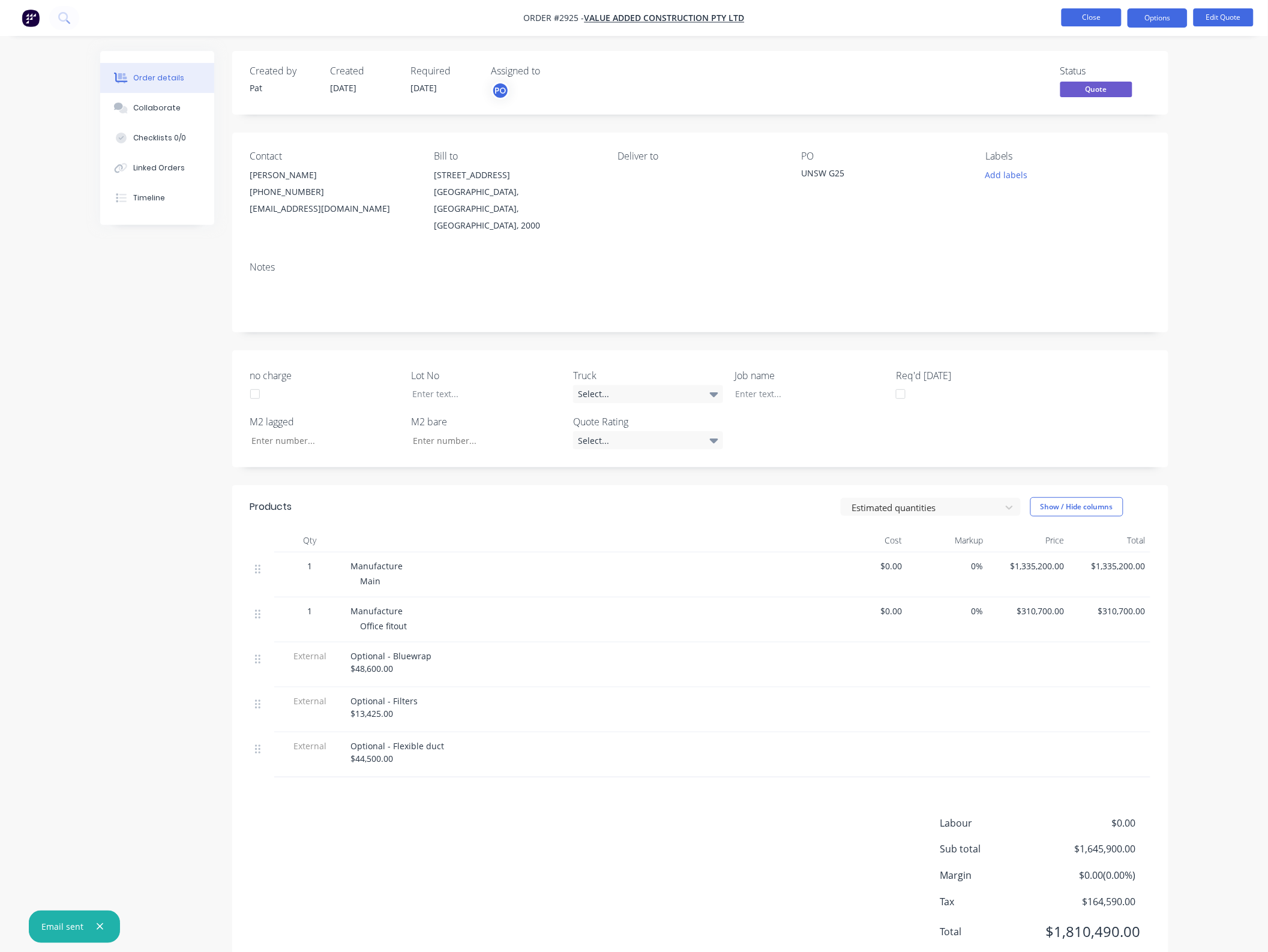
click at [1090, 12] on button "Close" at bounding box center [1091, 17] width 60 height 18
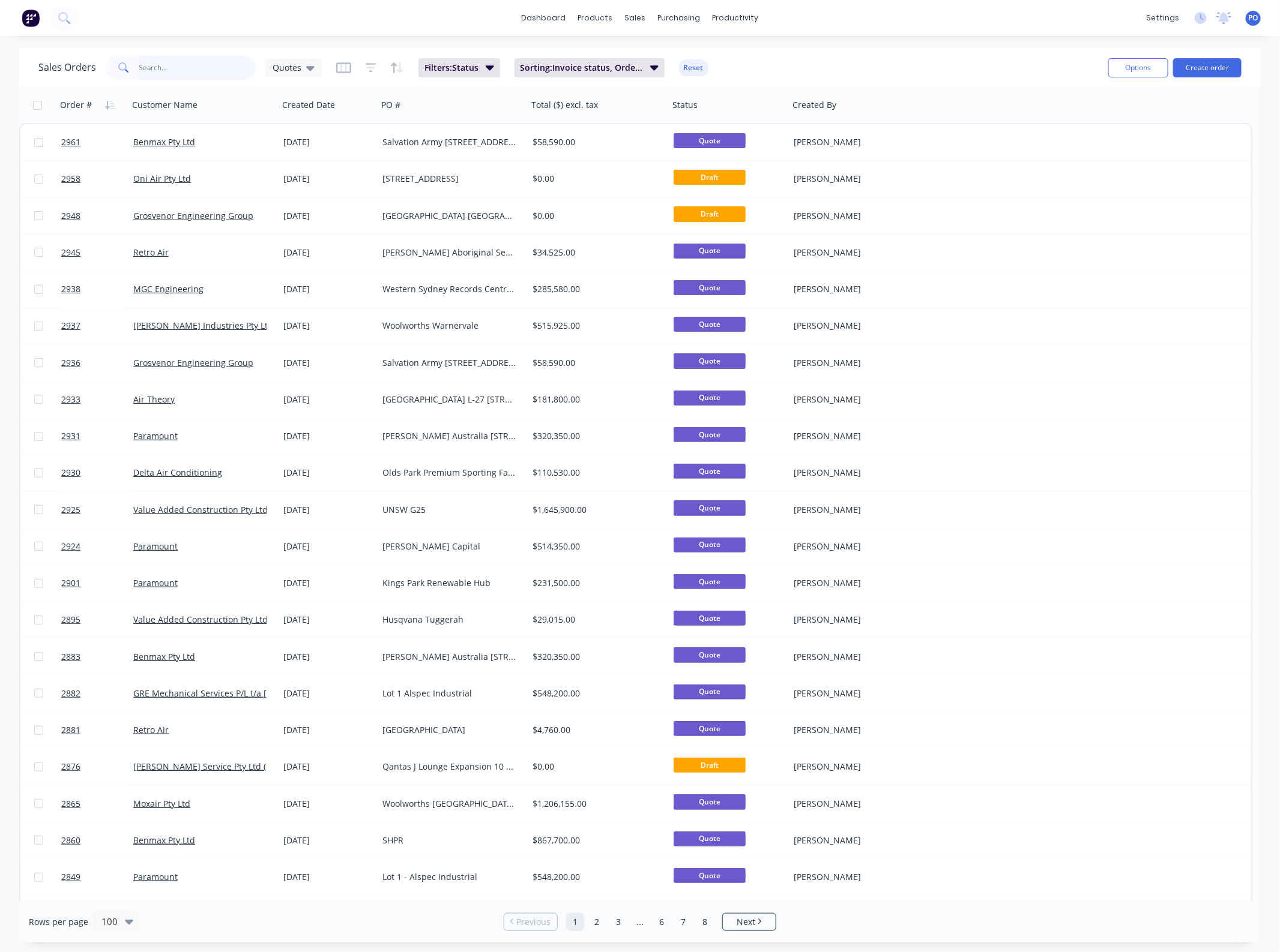
click at [202, 77] on input "text" at bounding box center [197, 67] width 117 height 24
